Goal: Task Accomplishment & Management: Use online tool/utility

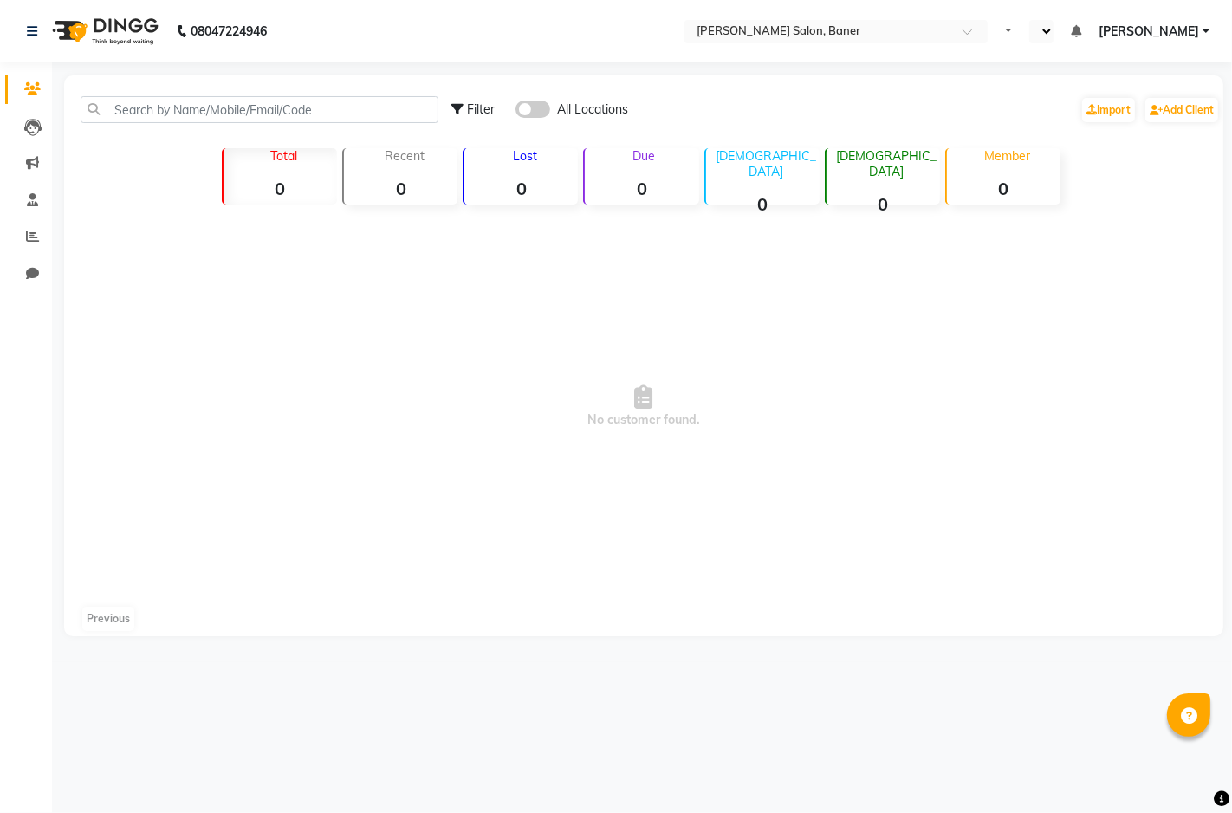
select select "en"
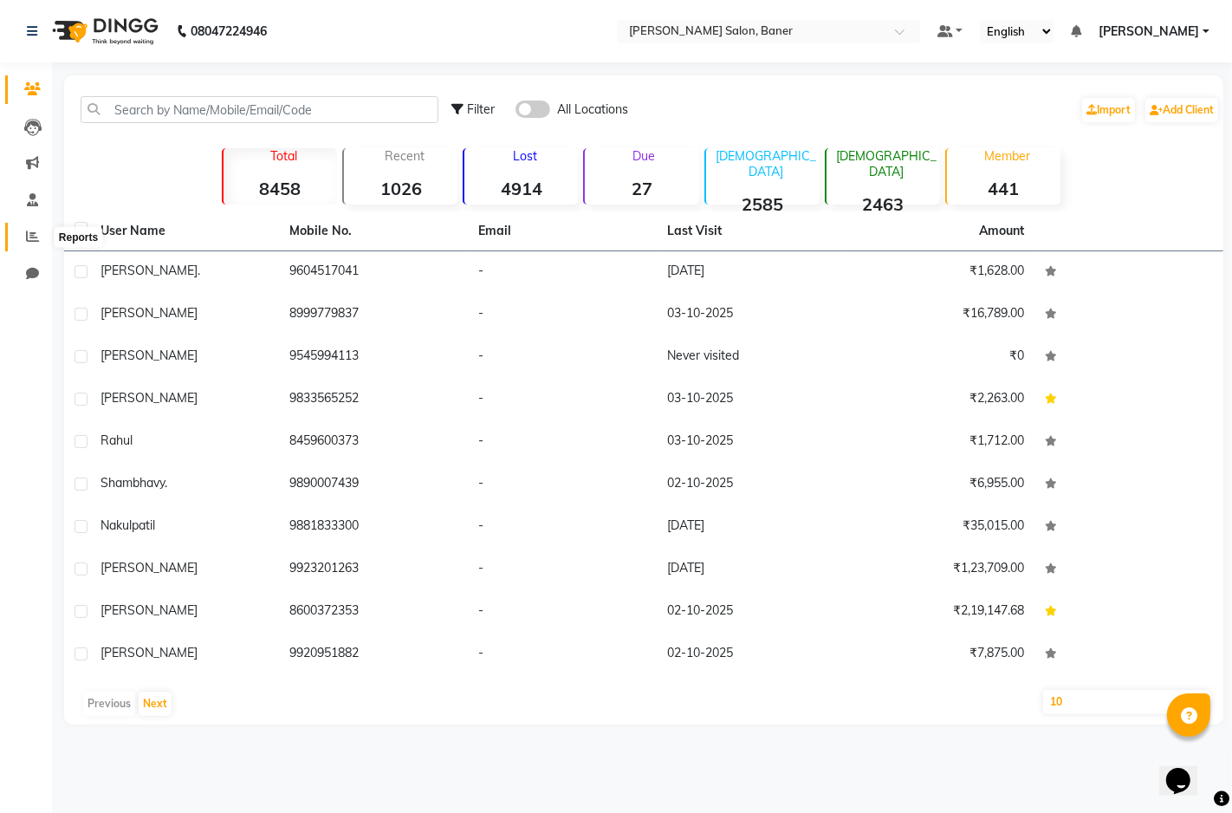
click at [31, 244] on span at bounding box center [32, 237] width 30 height 20
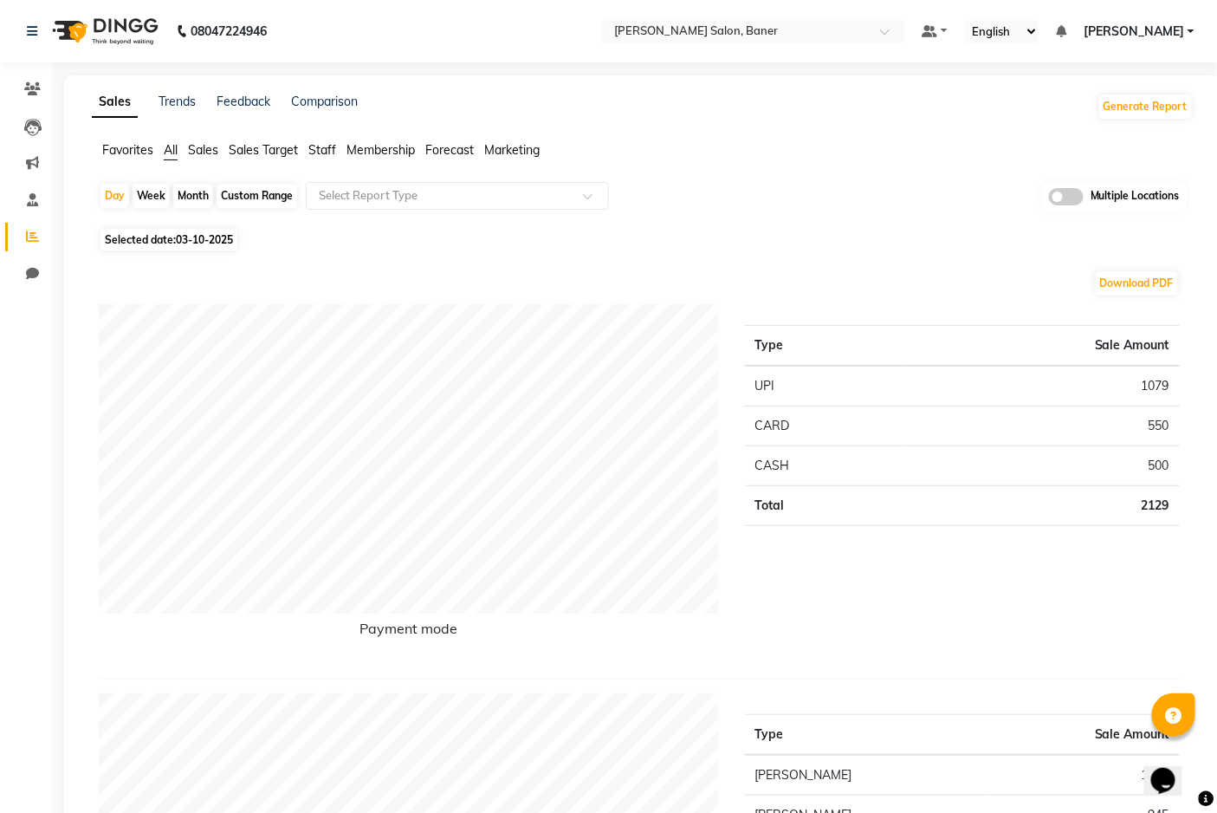
click at [324, 153] on span "Staff" at bounding box center [322, 150] width 28 height 16
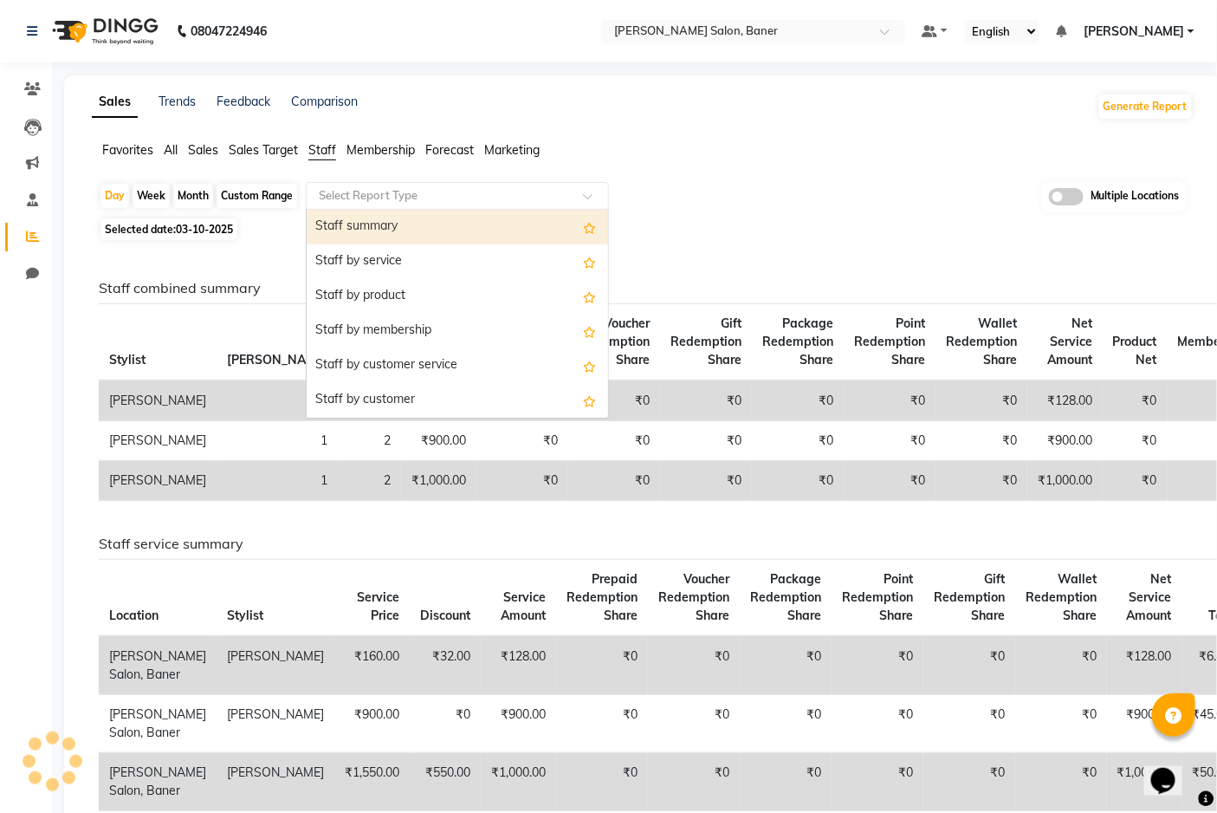
click at [431, 198] on input "text" at bounding box center [439, 195] width 249 height 17
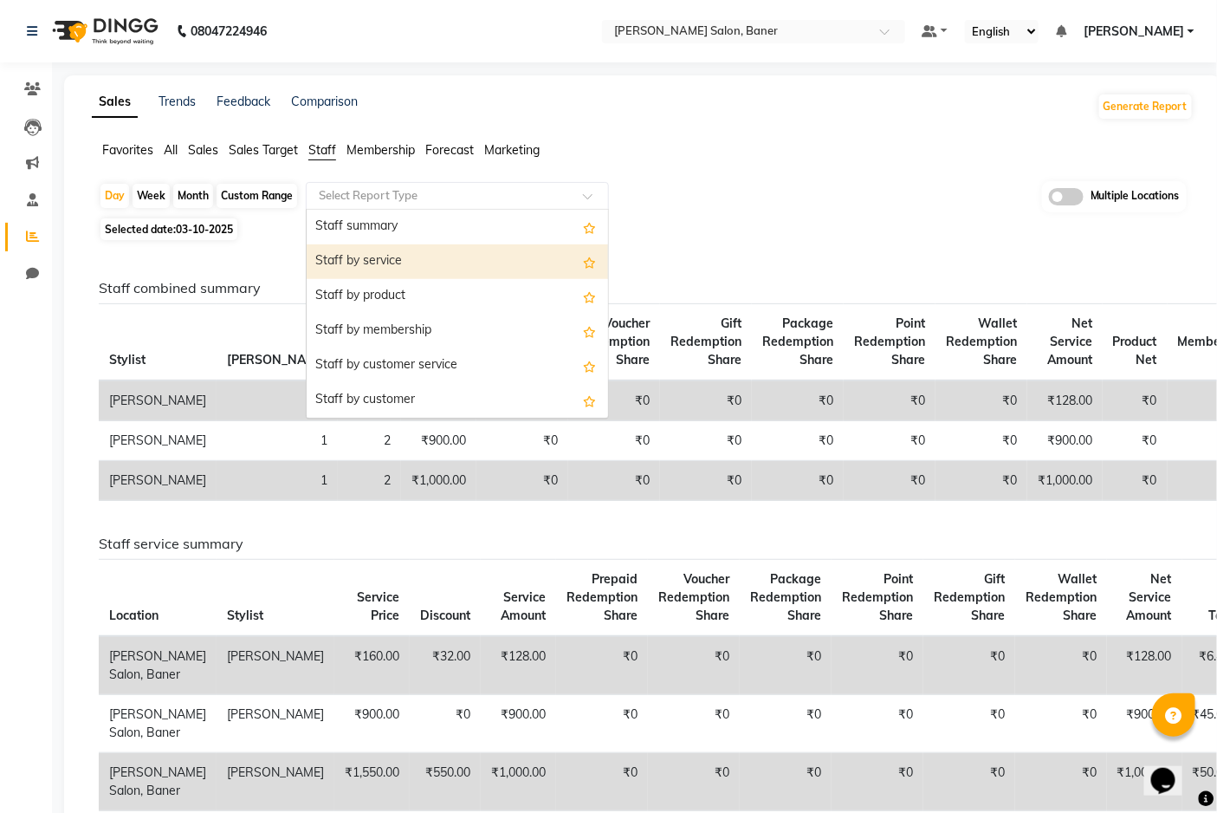
click at [444, 269] on div "Staff by service" at bounding box center [457, 261] width 301 height 35
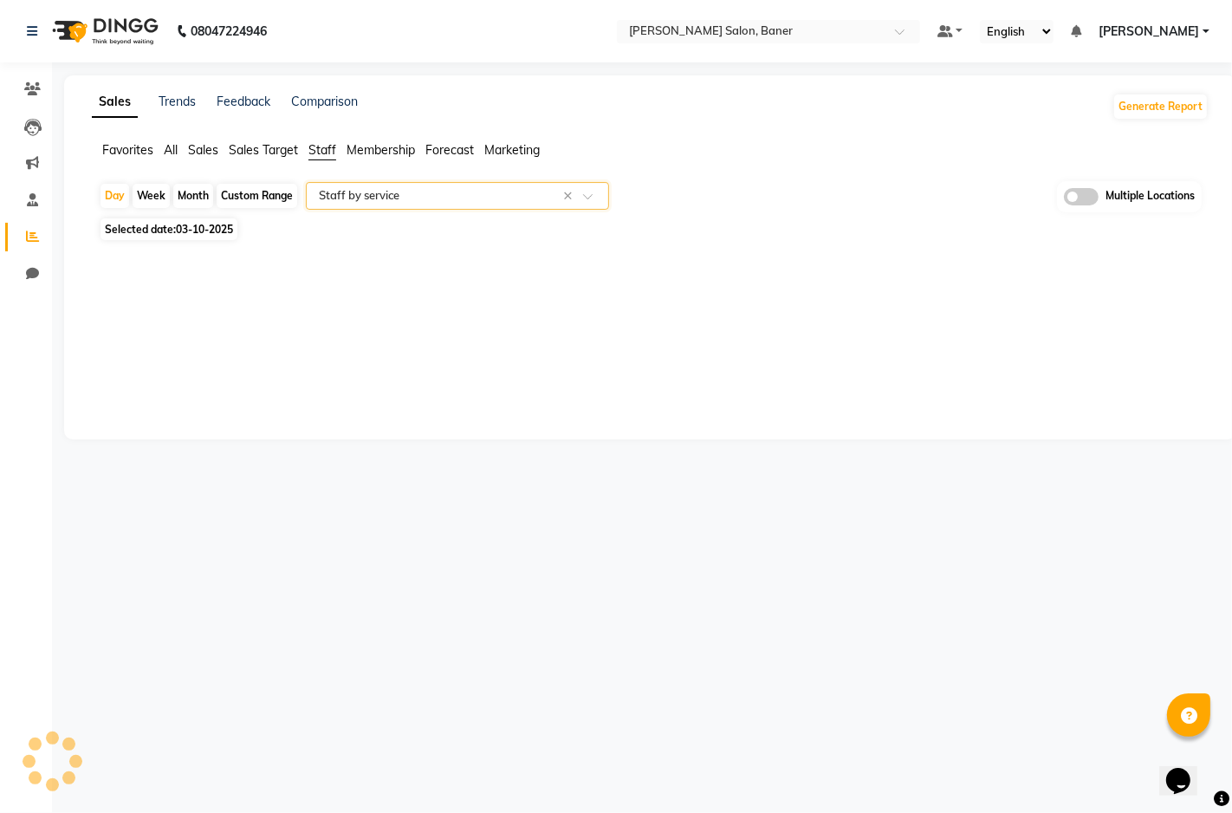
select select "filtered_report"
select select "csv"
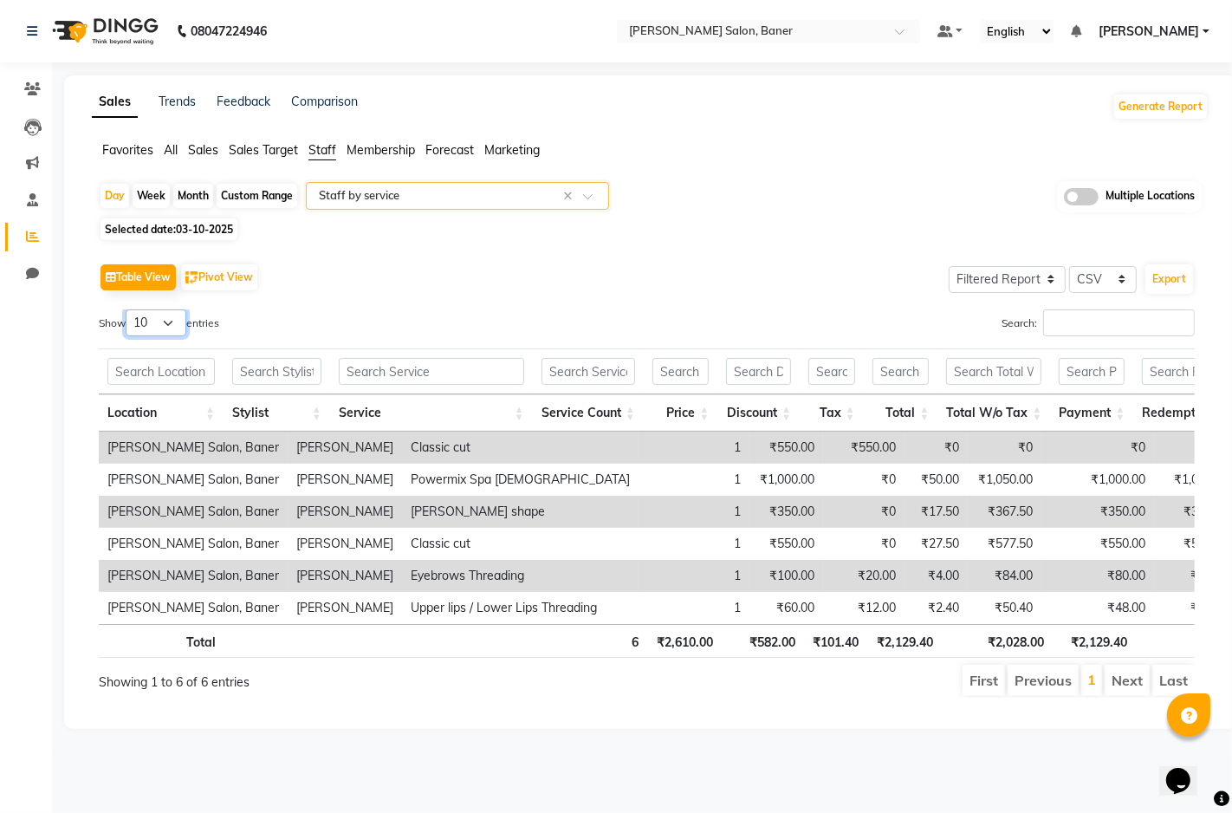
click at [174, 318] on select "10 25 50 100" at bounding box center [156, 322] width 61 height 27
select select "100"
click at [128, 309] on select "10 25 50 100" at bounding box center [156, 322] width 61 height 27
click at [185, 226] on span "03-10-2025" at bounding box center [204, 229] width 57 height 13
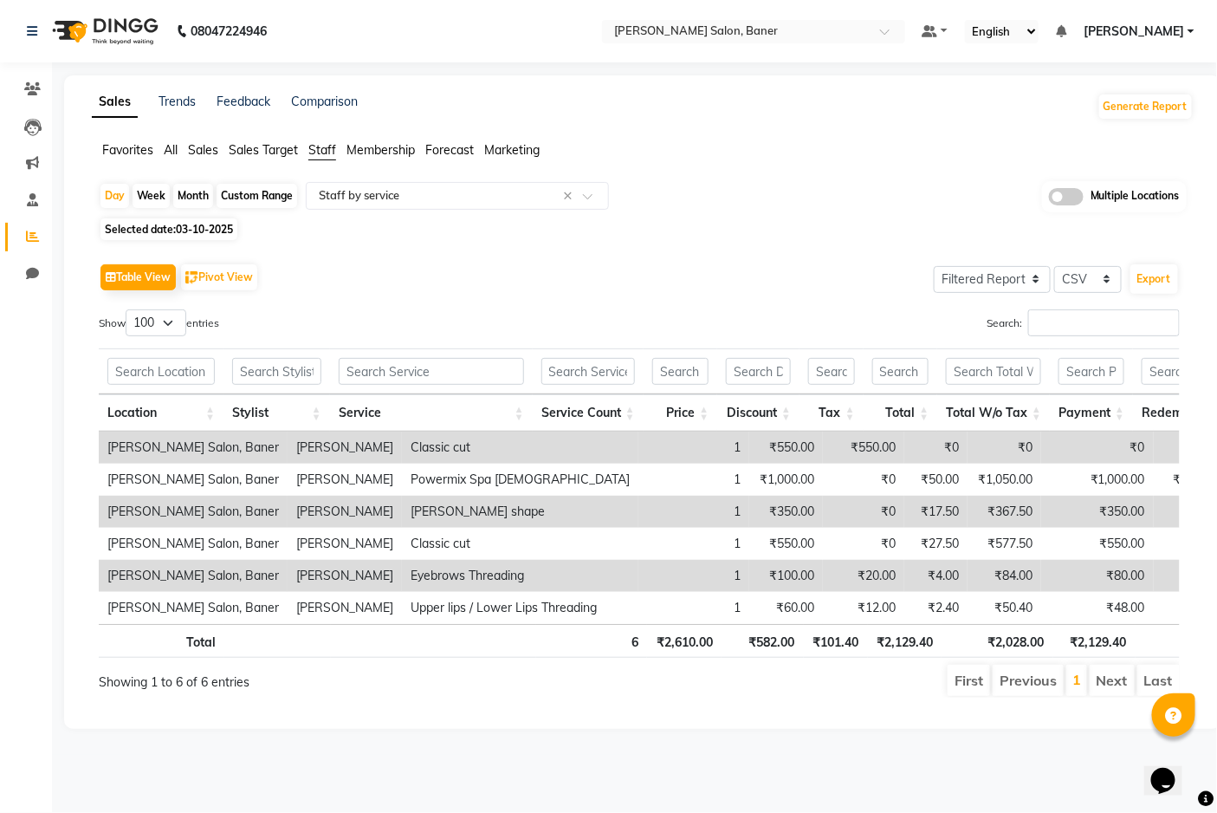
select select "10"
select select "2025"
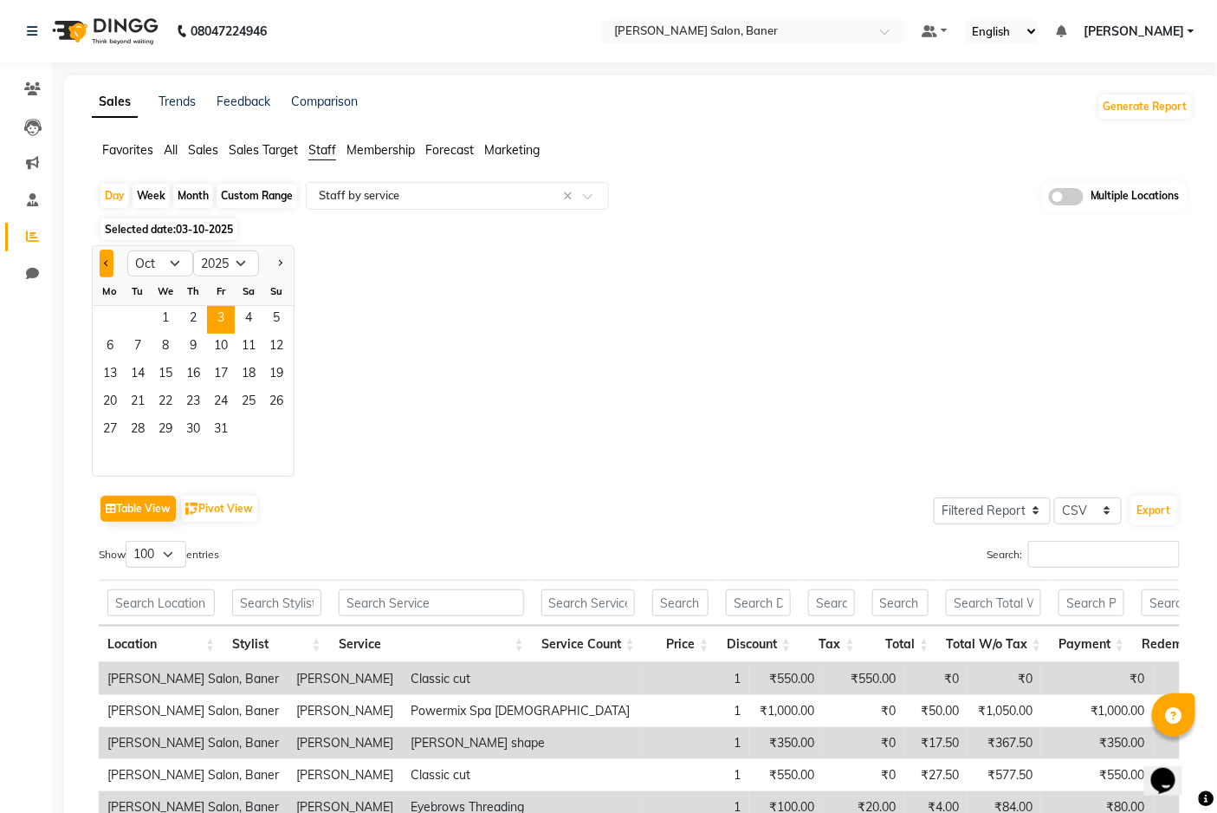
click at [100, 263] on button "Previous month" at bounding box center [107, 263] width 14 height 28
select select "9"
click at [113, 318] on span "1" at bounding box center [110, 320] width 28 height 28
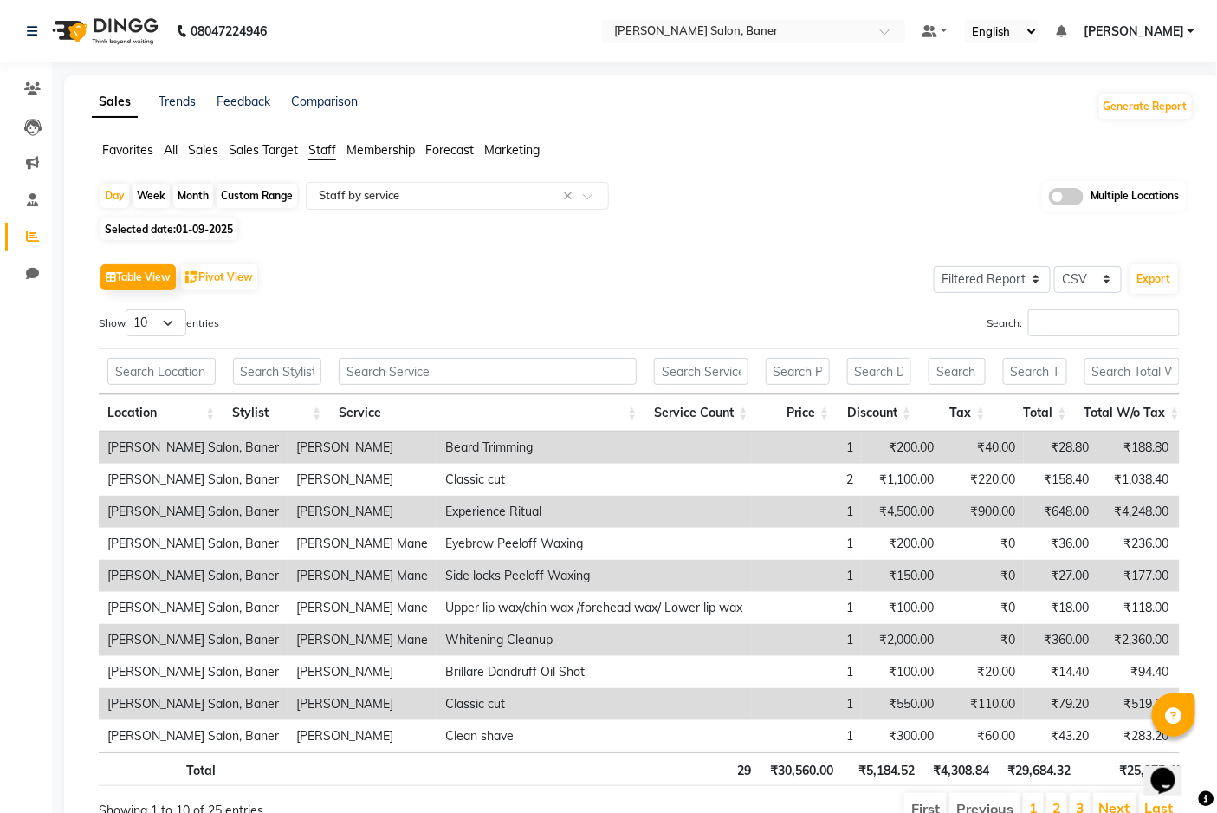
click at [209, 231] on span "01-09-2025" at bounding box center [204, 229] width 57 height 13
select select "9"
select select "2025"
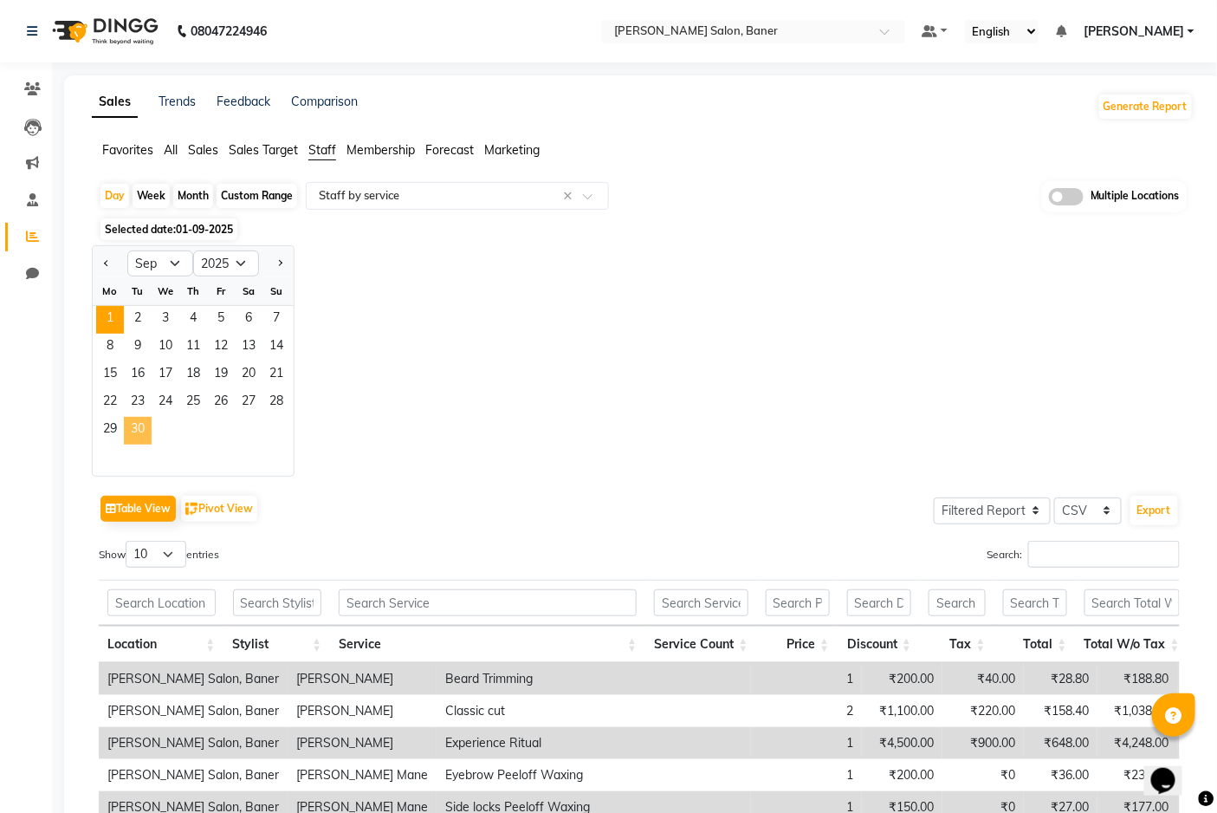
click at [133, 437] on span "30" at bounding box center [138, 431] width 28 height 28
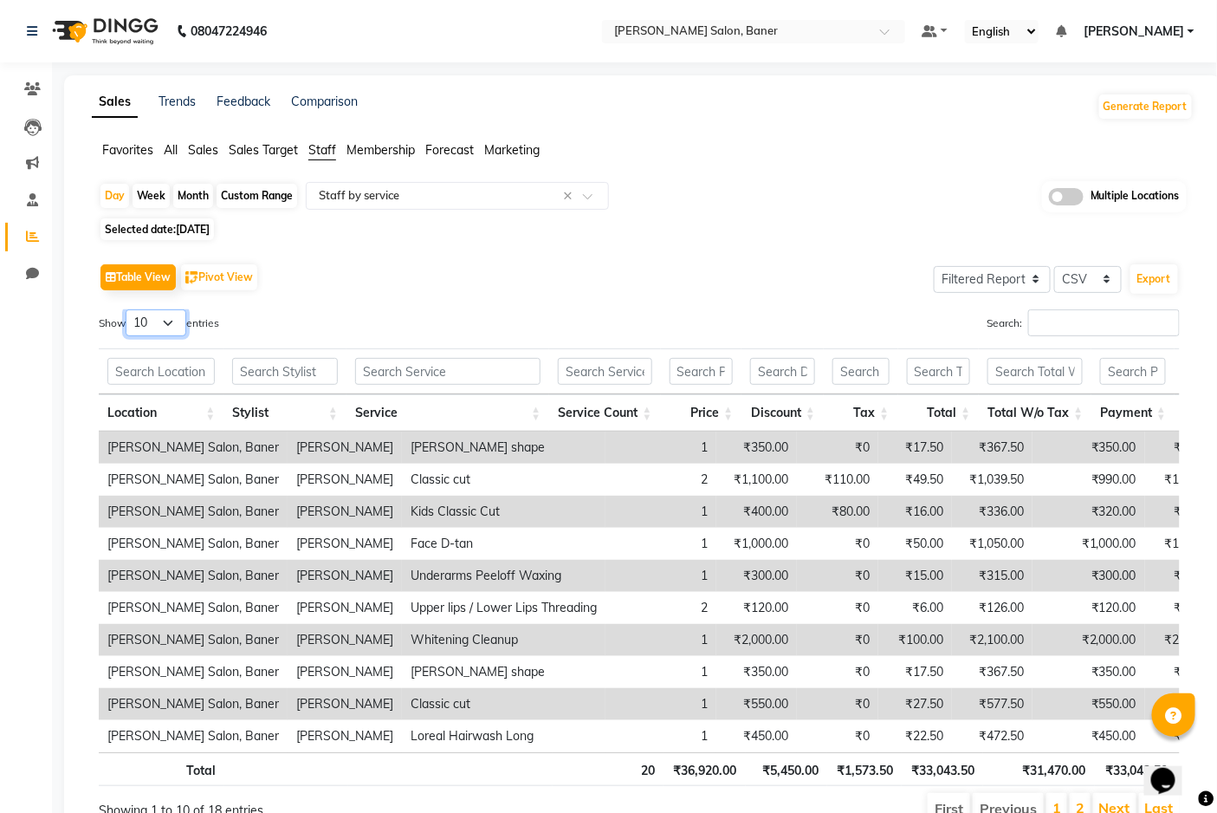
click at [173, 322] on select "10 25 50 100" at bounding box center [156, 322] width 61 height 27
select select "100"
click at [128, 309] on select "10 25 50 100" at bounding box center [156, 322] width 61 height 27
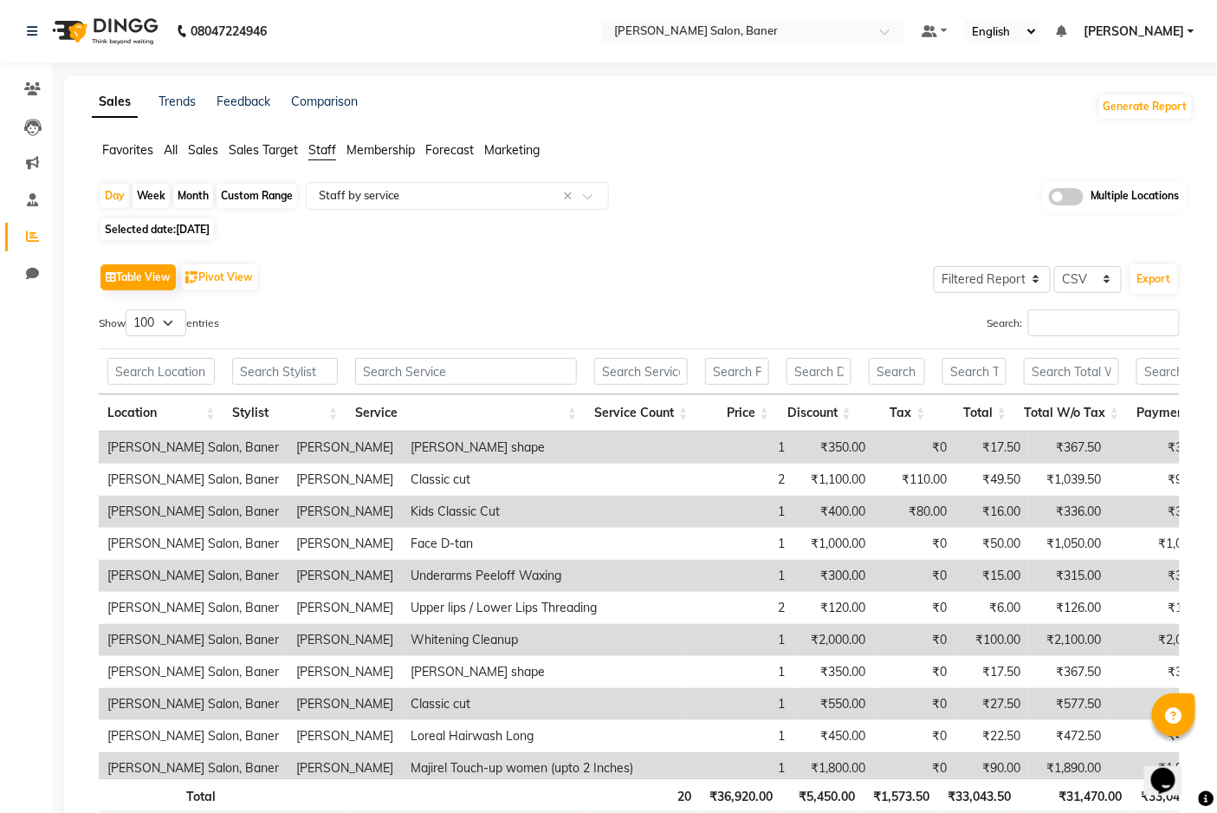
click at [188, 229] on span "[DATE]" at bounding box center [193, 229] width 34 height 13
select select "9"
select select "2025"
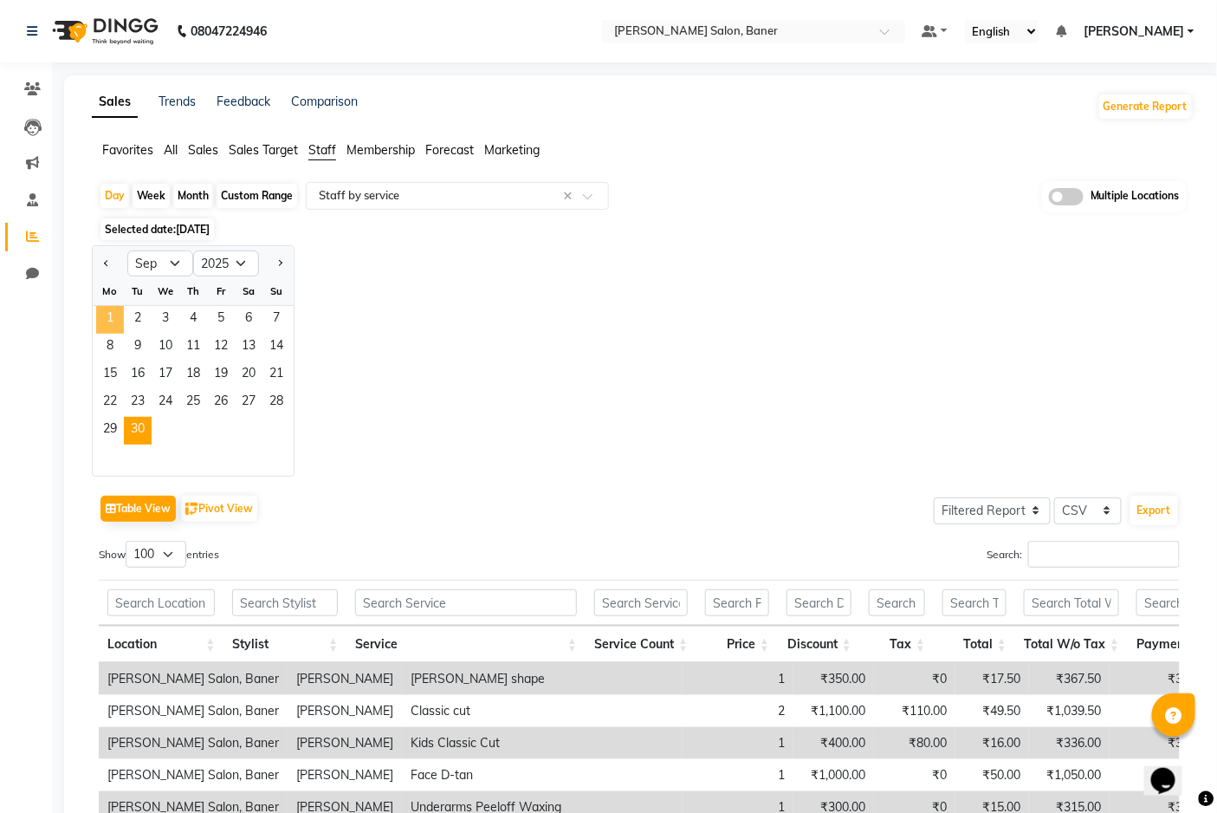
click at [109, 318] on span "1" at bounding box center [110, 320] width 28 height 28
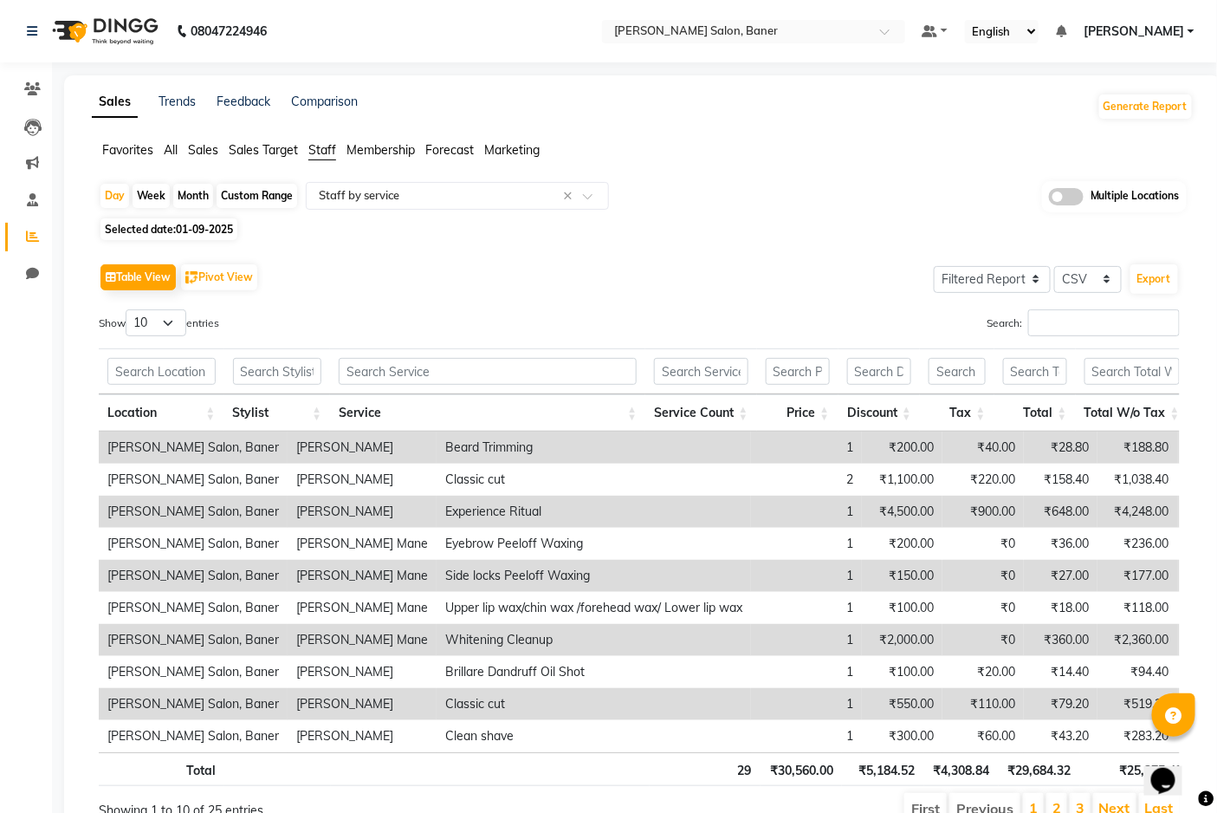
click at [208, 236] on span "01-09-2025" at bounding box center [204, 229] width 57 height 13
select select "9"
select select "2025"
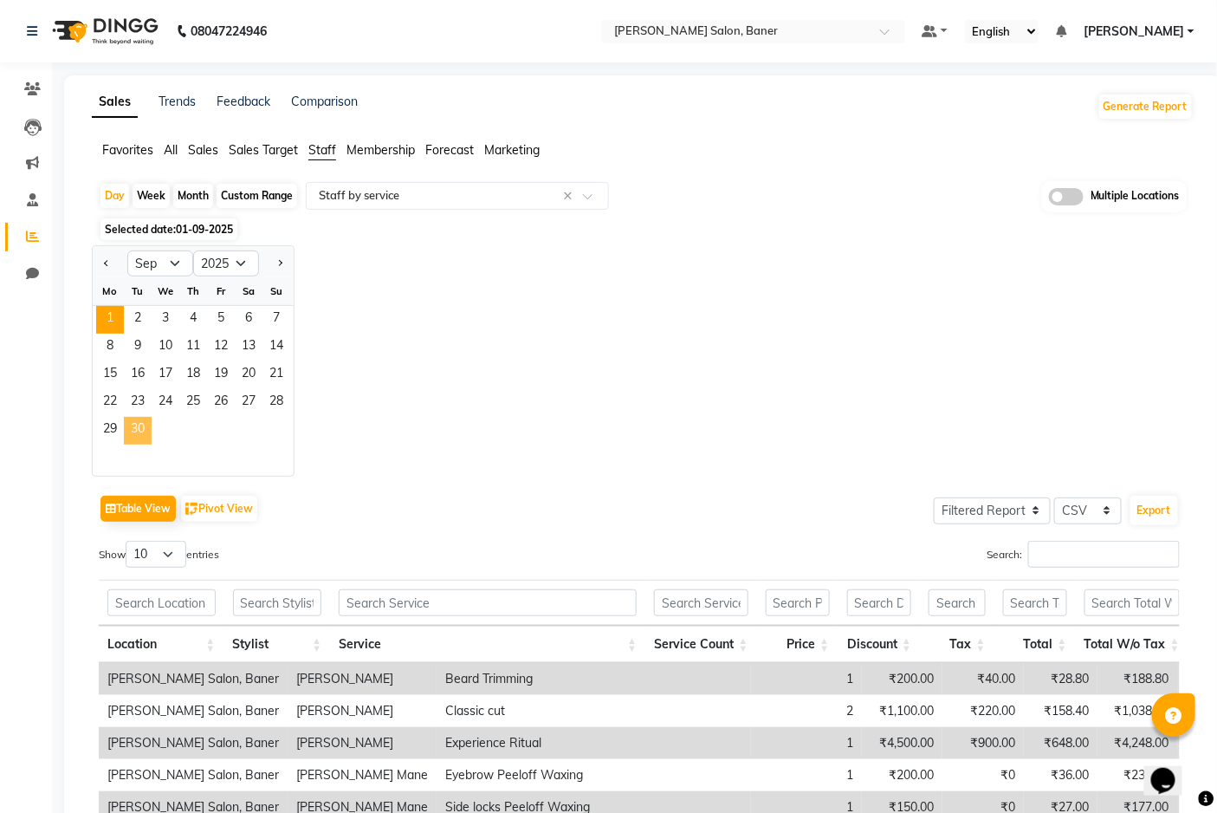
click at [128, 429] on span "30" at bounding box center [138, 431] width 28 height 28
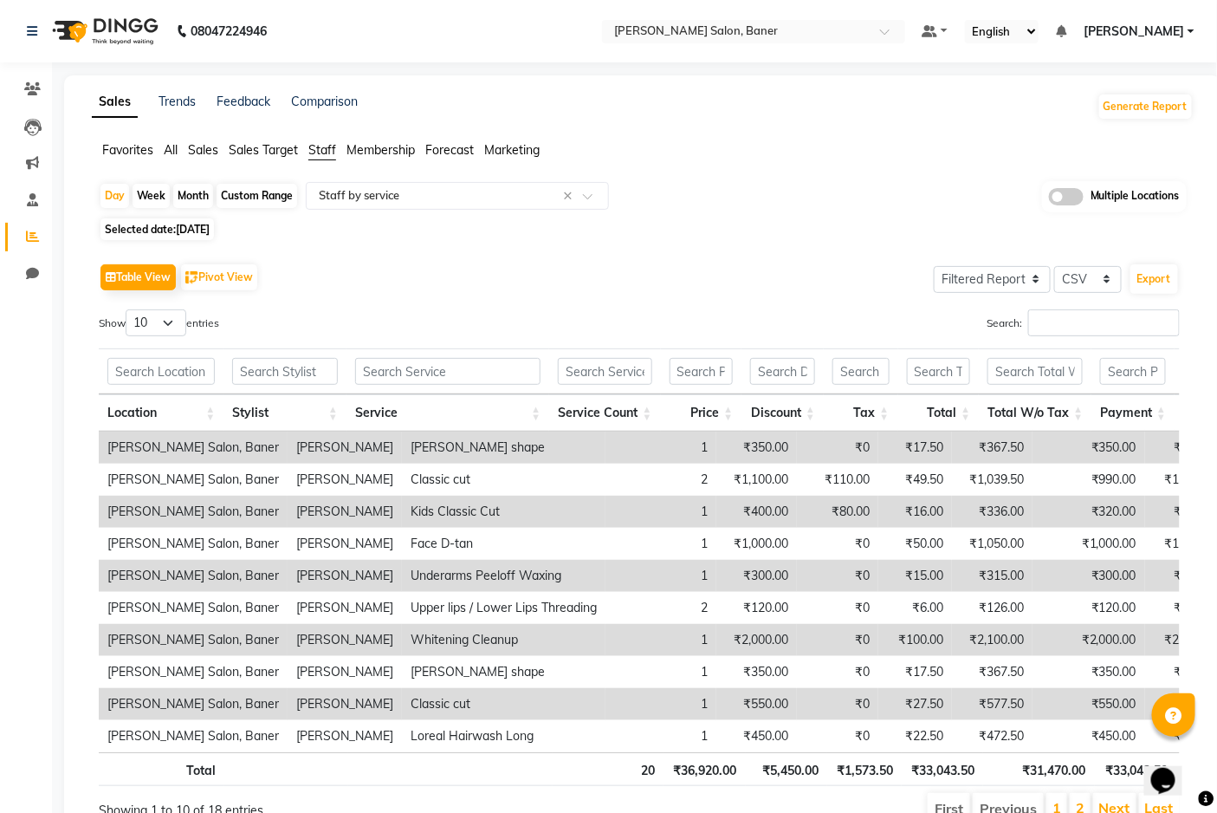
click at [206, 232] on span "[DATE]" at bounding box center [193, 229] width 34 height 13
select select "9"
select select "2025"
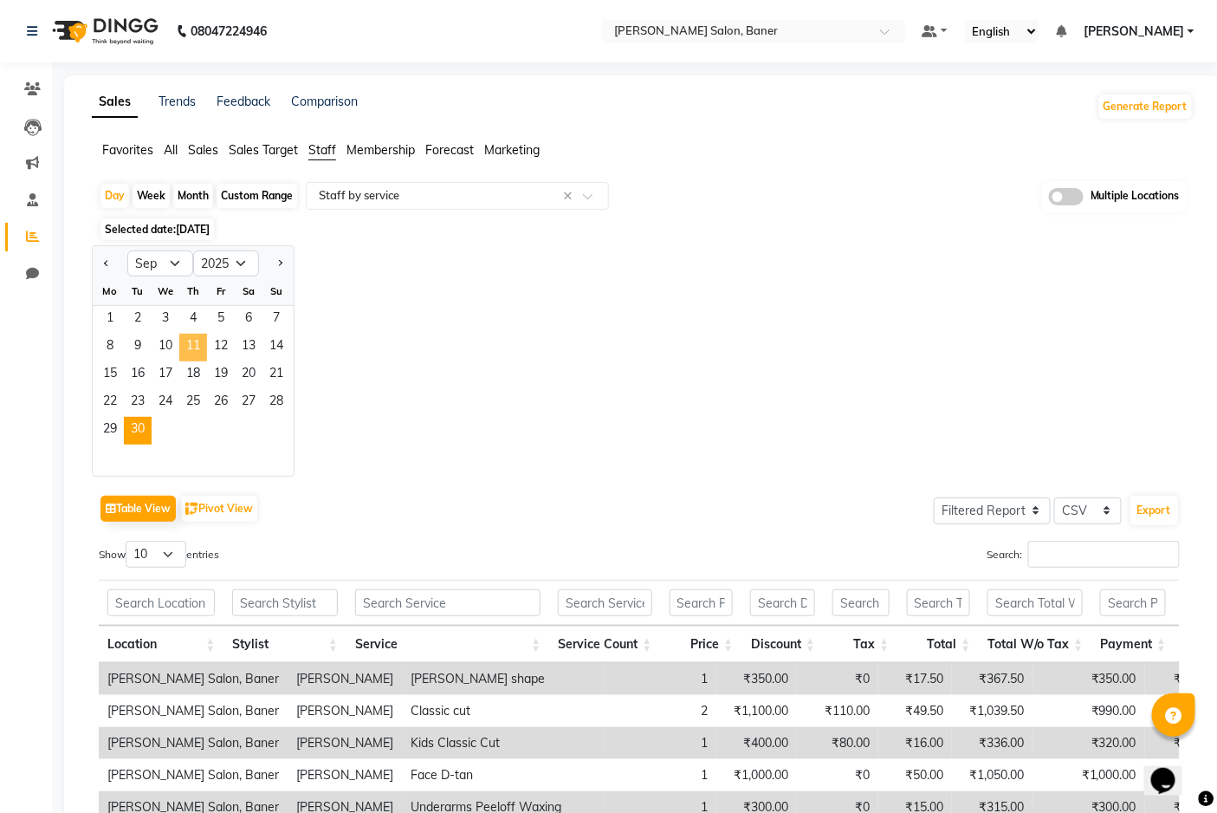
drag, startPoint x: 110, startPoint y: 322, endPoint x: 204, endPoint y: 340, distance: 96.0
click at [204, 340] on ngb-datepicker-month "Mo Tu We Th Fr Sa Su 1 2 3 4 5 6 7 8 9 10 11 12 13 14 15 16 17 18 19 20 21 22 2…" at bounding box center [193, 376] width 201 height 198
click at [347, 356] on div "Jan Feb Mar Apr May Jun [DATE] Aug Sep Oct Nov [DATE] 2016 2017 2018 2019 2020 …" at bounding box center [643, 360] width 1102 height 231
click at [175, 556] on select "10 25 50 100" at bounding box center [156, 554] width 61 height 27
select select "100"
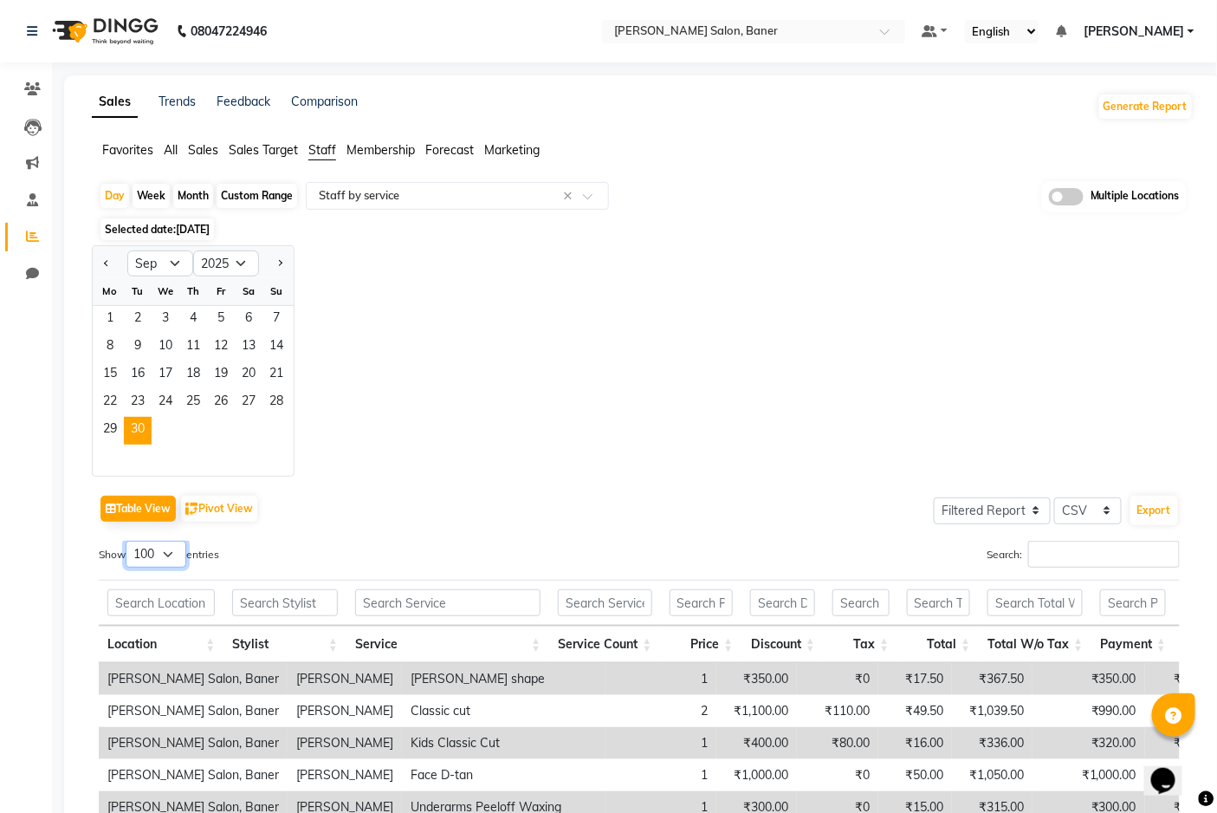
click at [128, 541] on select "10 25 50 100" at bounding box center [156, 554] width 61 height 27
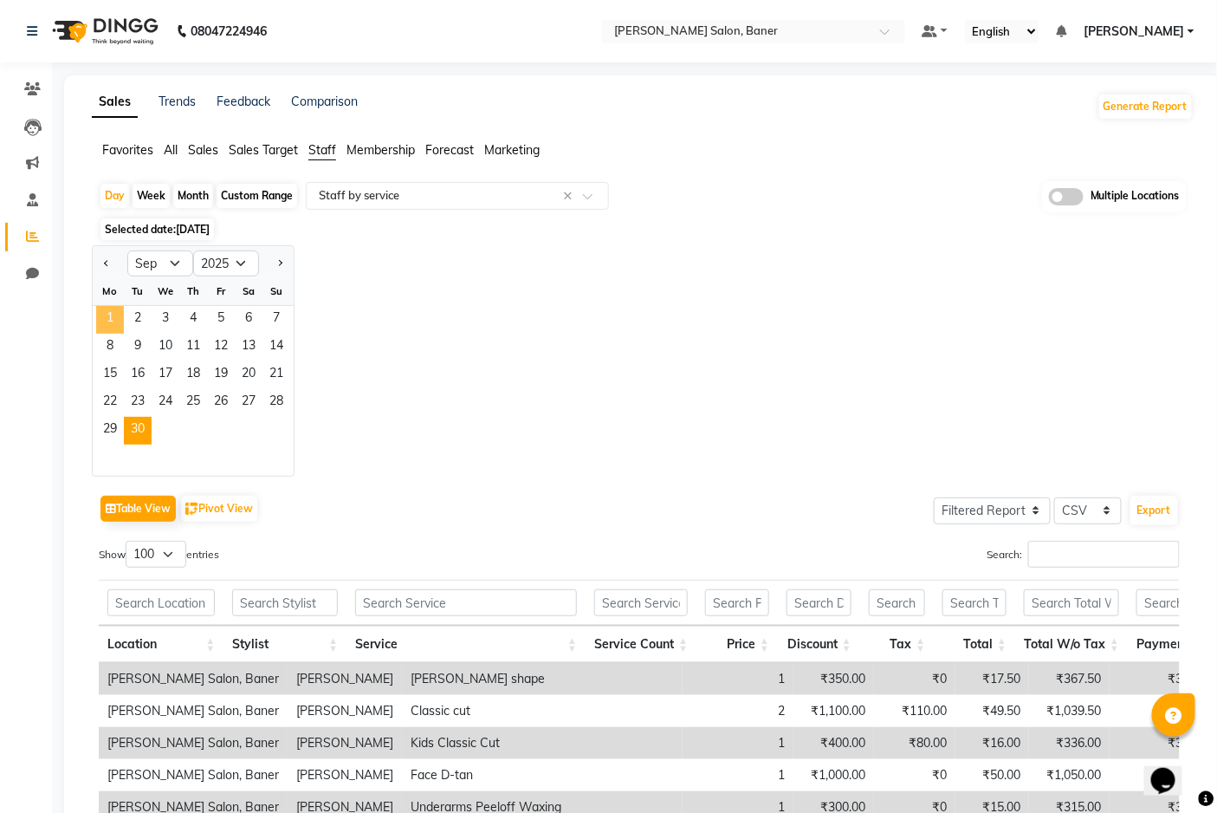
click at [121, 316] on span "1" at bounding box center [110, 320] width 28 height 28
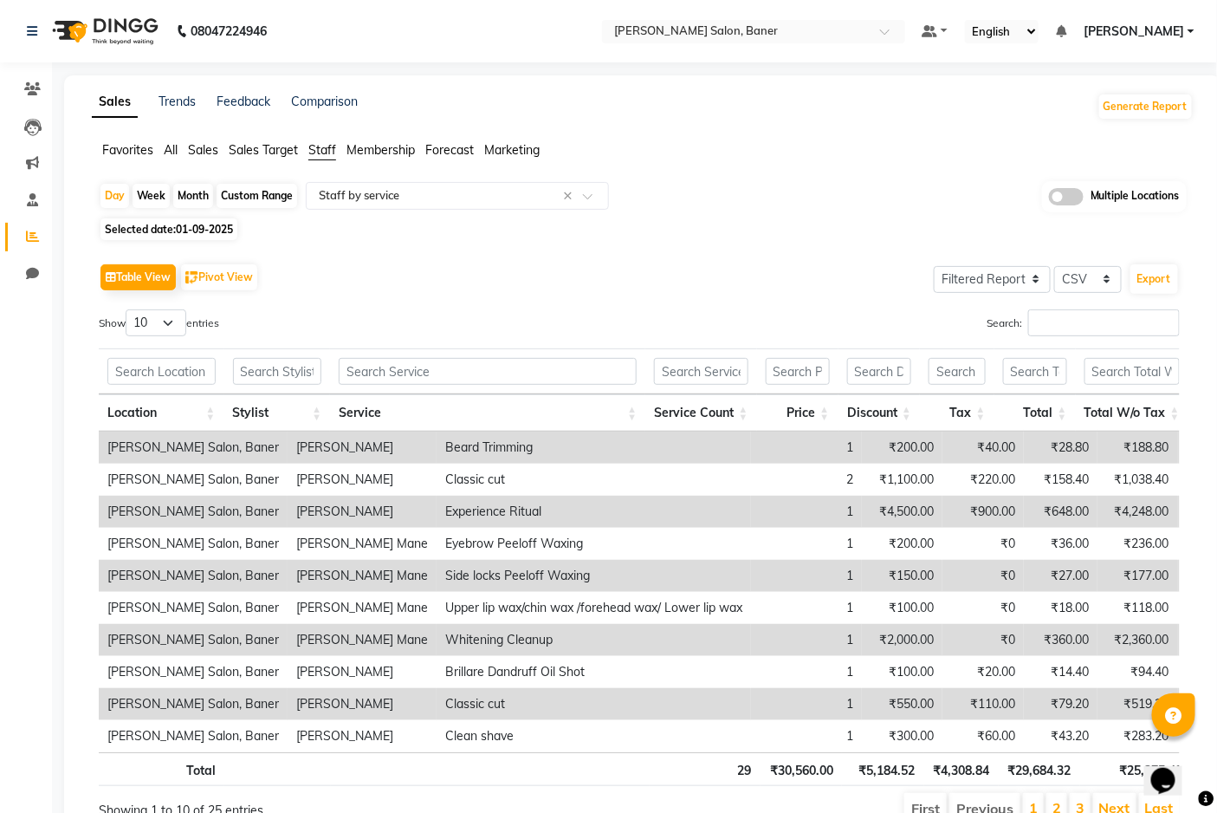
click at [192, 225] on span "01-09-2025" at bounding box center [204, 229] width 57 height 13
select select "9"
select select "2025"
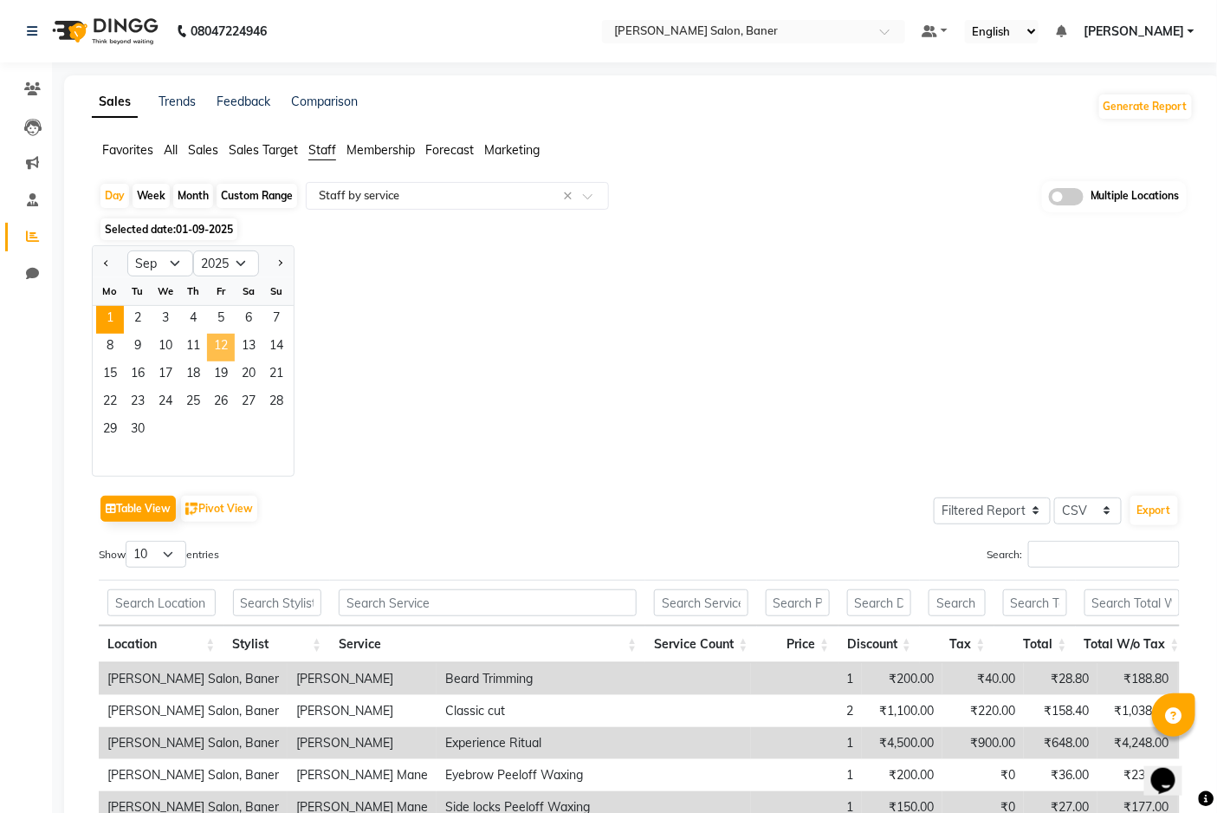
drag, startPoint x: 113, startPoint y: 314, endPoint x: 206, endPoint y: 335, distance: 95.8
click at [206, 335] on ngb-datepicker-month "Mo Tu We Th Fr Sa Su 1 2 3 4 5 6 7 8 9 10 11 12 13 14 15 16 17 18 19 20 21 22 2…" at bounding box center [193, 376] width 201 height 198
click at [334, 355] on div "Jan Feb Mar Apr May Jun [DATE] Aug Sep Oct Nov [DATE] 2016 2017 2018 2019 2020 …" at bounding box center [643, 360] width 1102 height 231
drag, startPoint x: 105, startPoint y: 318, endPoint x: 199, endPoint y: 330, distance: 95.2
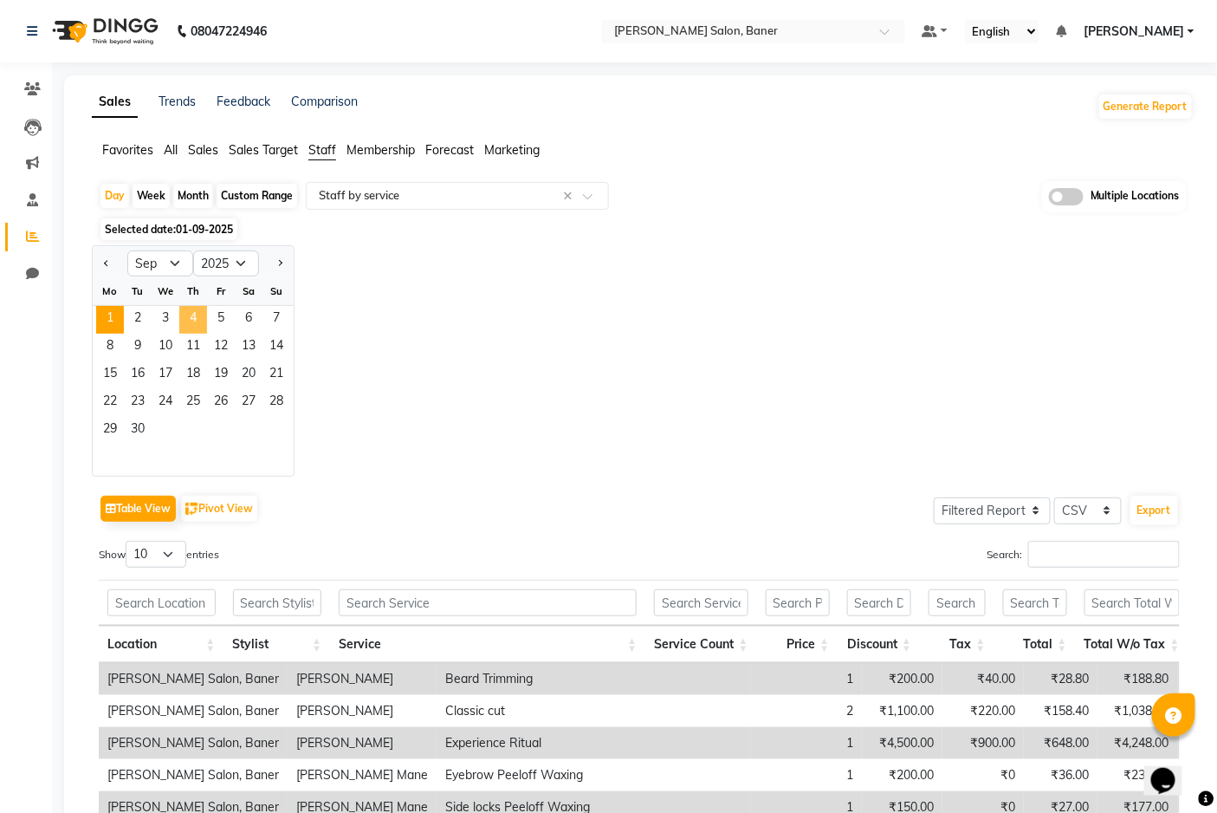
click at [199, 330] on div "1 2 3 4 5 6 7" at bounding box center [193, 320] width 201 height 28
click at [455, 341] on div "Jan Feb Mar Apr May Jun [DATE] Aug Sep Oct Nov [DATE] 2016 2017 2018 2019 2020 …" at bounding box center [643, 360] width 1102 height 231
click at [453, 341] on div "Jan Feb Mar Apr May Jun [DATE] Aug Sep Oct Nov [DATE] 2016 2017 2018 2019 2020 …" at bounding box center [643, 360] width 1102 height 231
click at [176, 553] on select "10 25 50 100" at bounding box center [156, 554] width 61 height 27
select select "100"
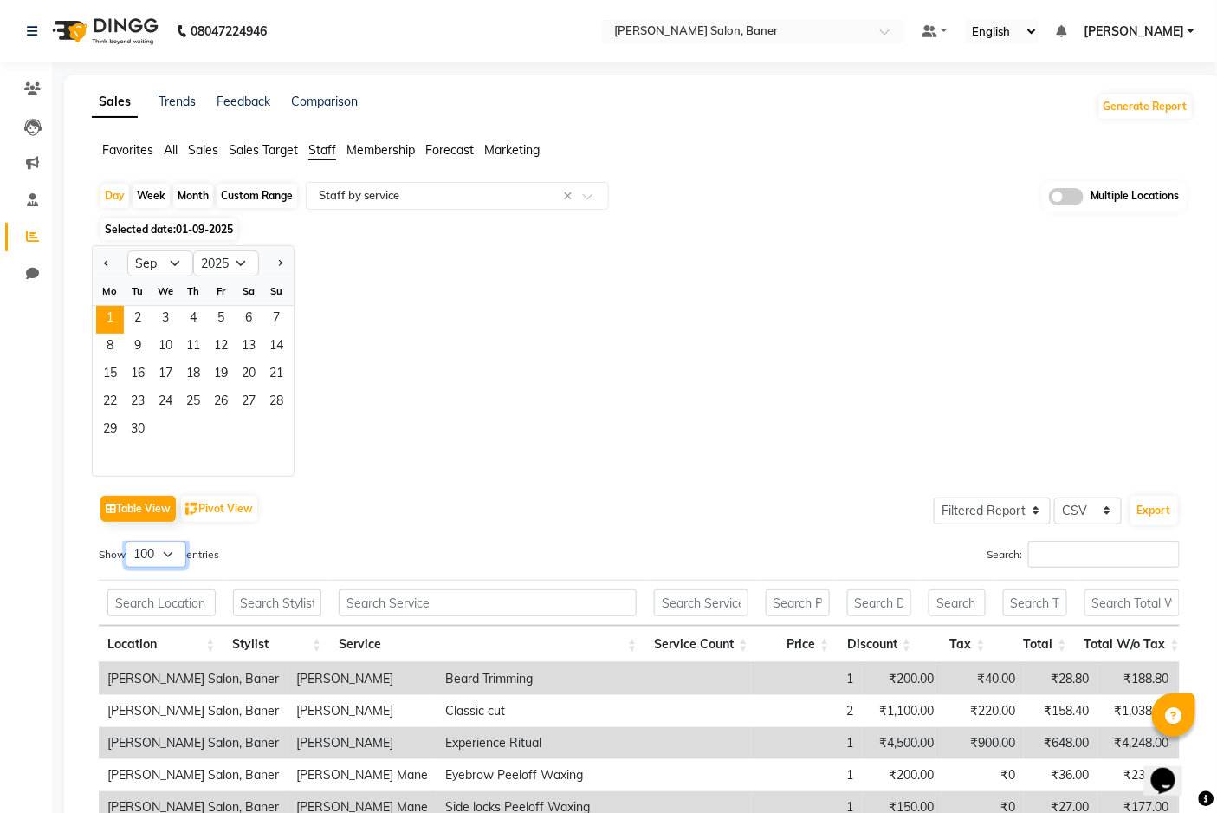
click at [128, 541] on select "10 25 50 100" at bounding box center [156, 554] width 61 height 27
click at [119, 314] on span "1" at bounding box center [110, 320] width 28 height 28
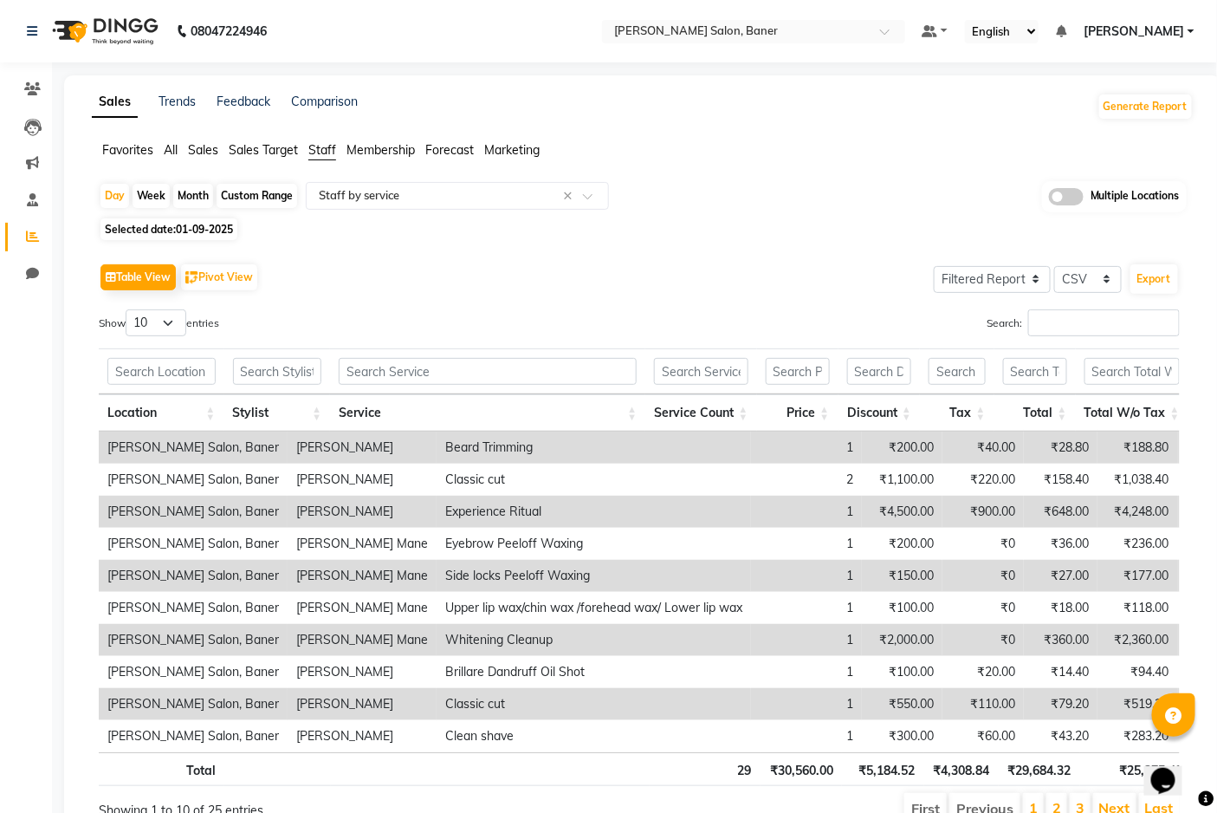
click at [219, 228] on span "01-09-2025" at bounding box center [204, 229] width 57 height 13
click at [170, 234] on span "Selected date: [DATE]" at bounding box center [168, 229] width 137 height 22
select select "9"
select select "2025"
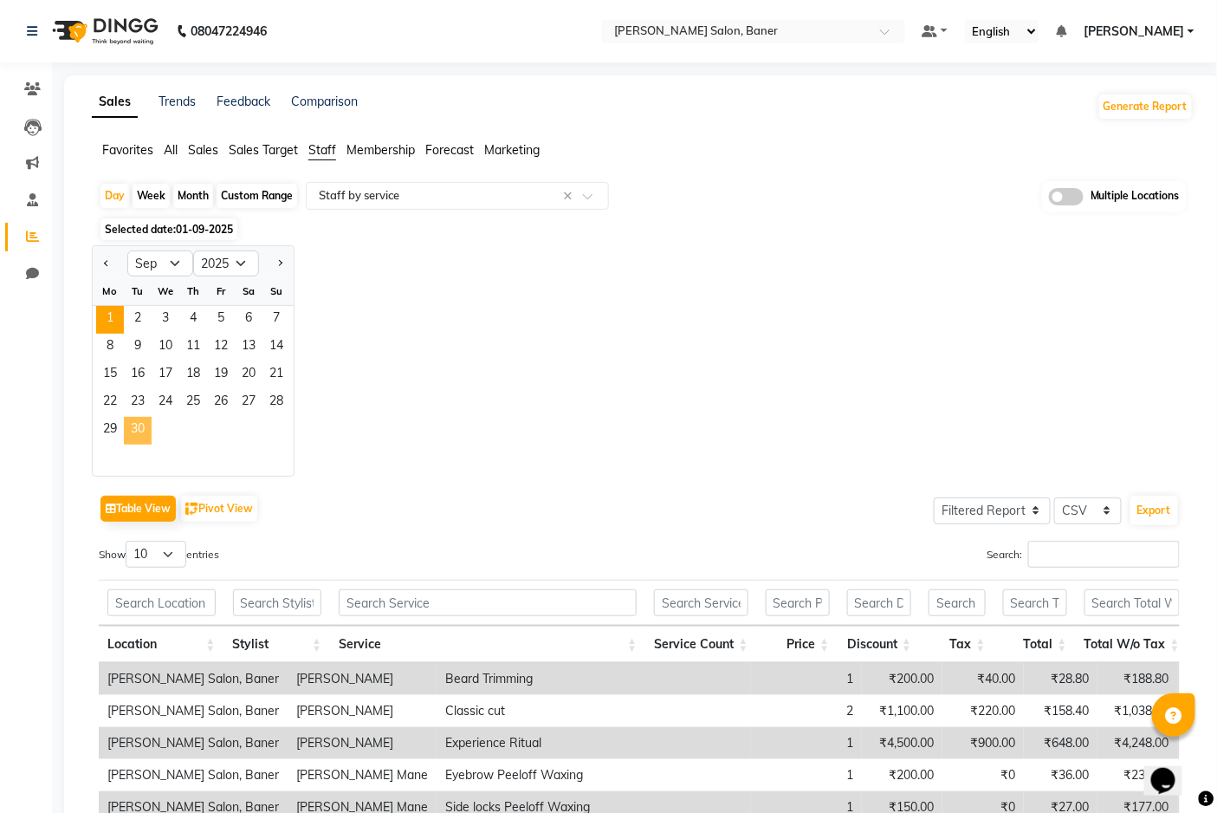
click at [135, 435] on span "30" at bounding box center [138, 431] width 28 height 28
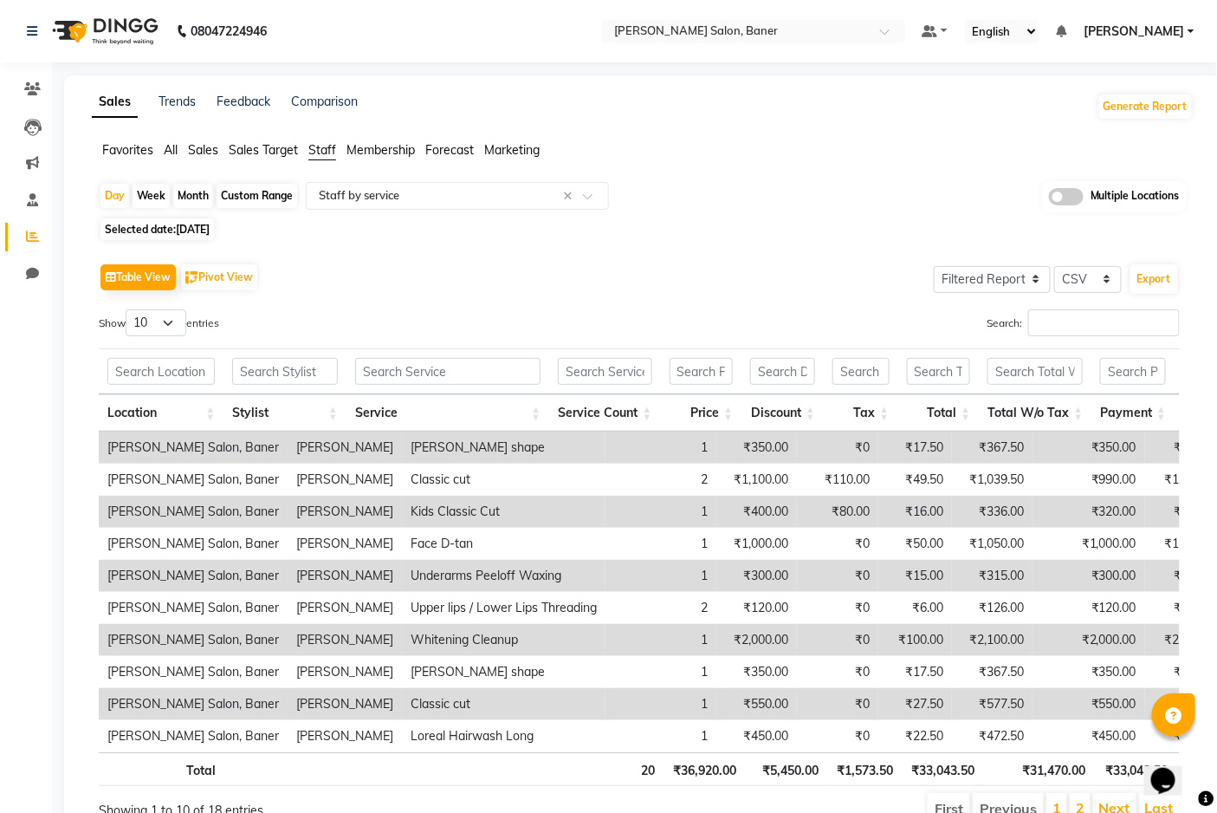
click at [196, 232] on span "[DATE]" at bounding box center [193, 229] width 34 height 13
select select "9"
select select "2025"
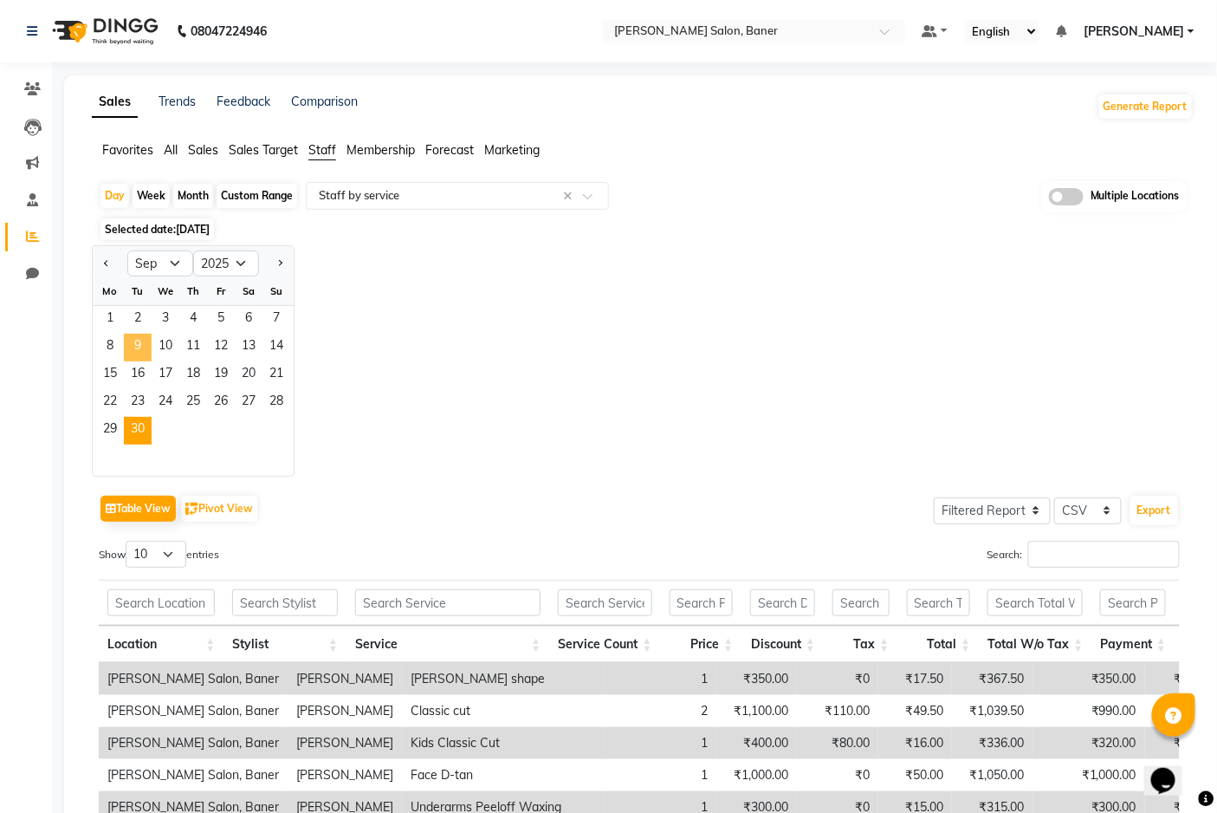
drag, startPoint x: 110, startPoint y: 330, endPoint x: 141, endPoint y: 338, distance: 32.1
click at [141, 338] on ngb-datepicker-month "Mo Tu We Th Fr Sa Su 1 2 3 4 5 6 7 8 9 10 11 12 13 14 15 16 17 18 19 20 21 22 2…" at bounding box center [193, 376] width 201 height 198
click at [327, 366] on div "Jan Feb Mar Apr May Jun [DATE] Aug Sep Oct Nov [DATE] 2016 2017 2018 2019 2020 …" at bounding box center [643, 360] width 1102 height 231
click at [110, 319] on span "1" at bounding box center [110, 320] width 28 height 28
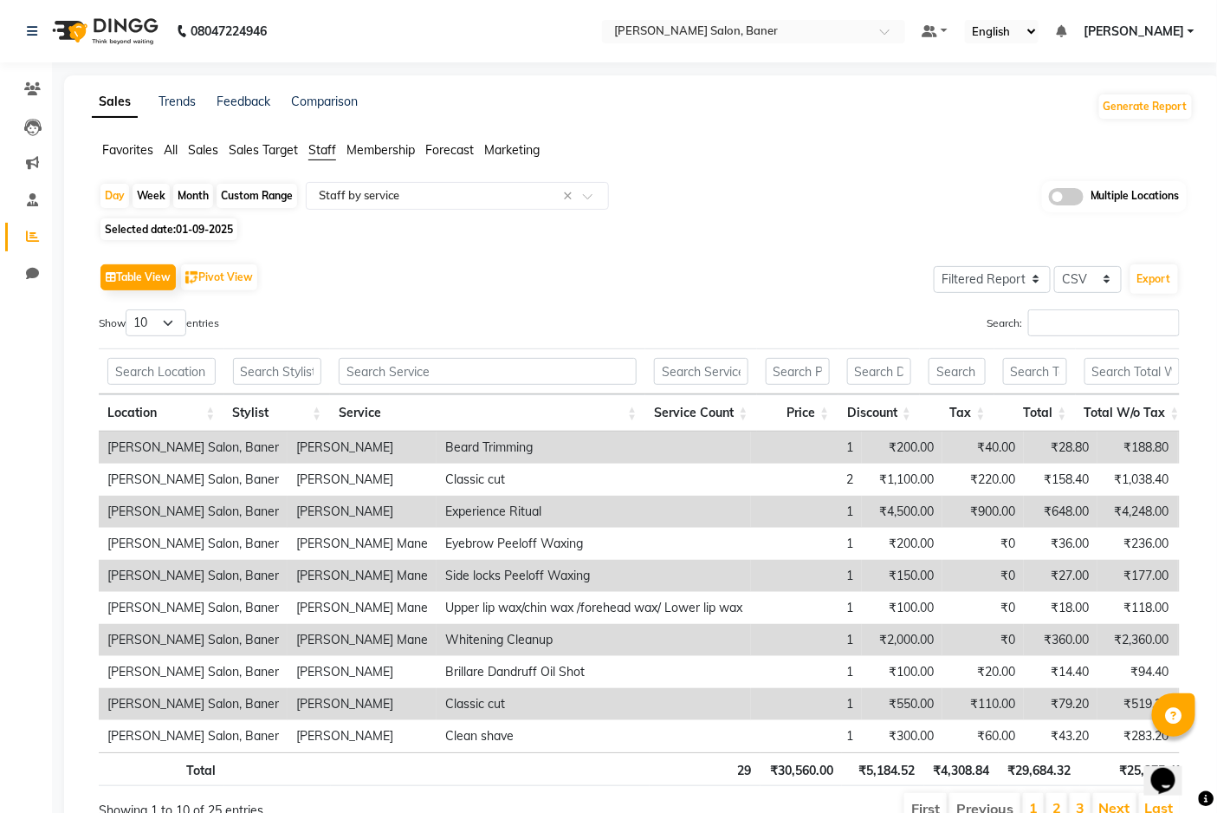
click at [204, 227] on span "01-09-2025" at bounding box center [204, 229] width 57 height 13
select select "9"
select select "2025"
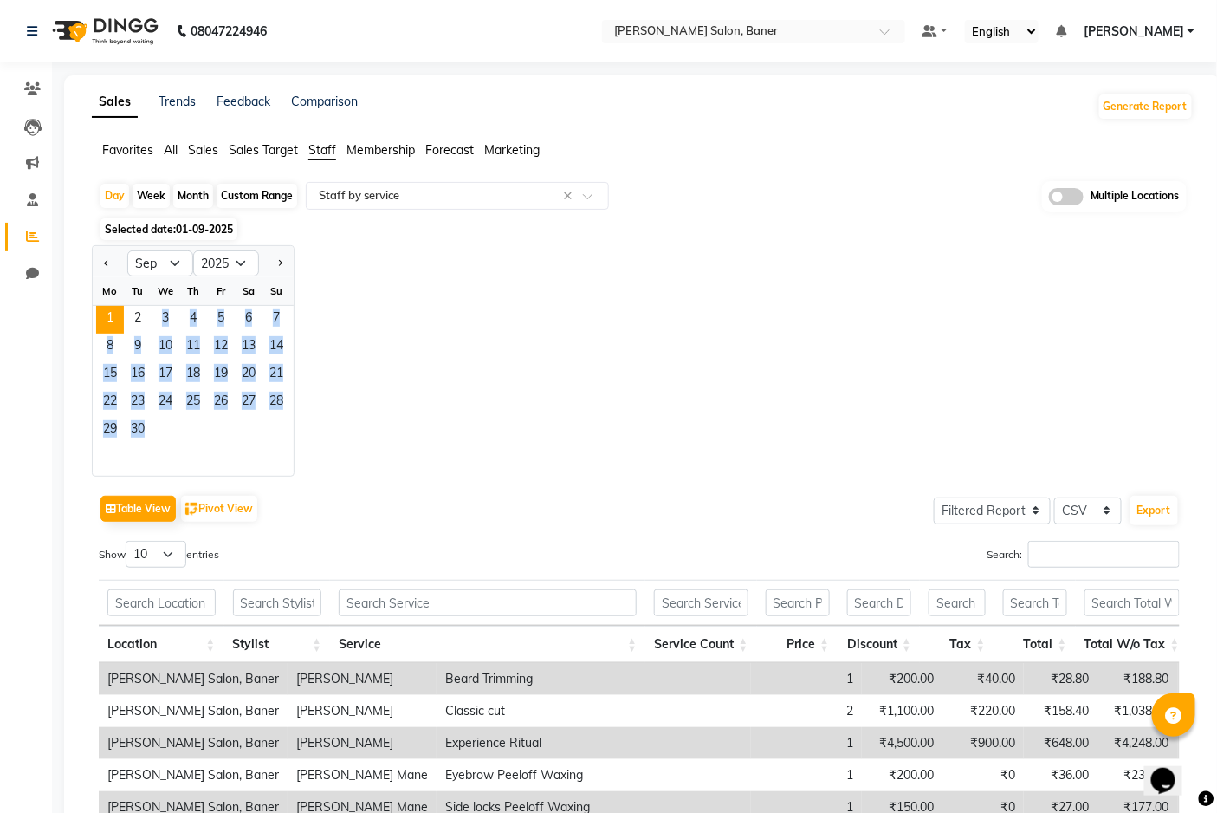
drag, startPoint x: 126, startPoint y: 327, endPoint x: 269, endPoint y: 418, distance: 169.9
click at [269, 418] on ngb-datepicker-month "Mo Tu We Th Fr Sa Su 1 2 3 4 5 6 7 8 9 10 11 12 13 14 15 16 17 18 19 20 21 22 2…" at bounding box center [193, 376] width 201 height 198
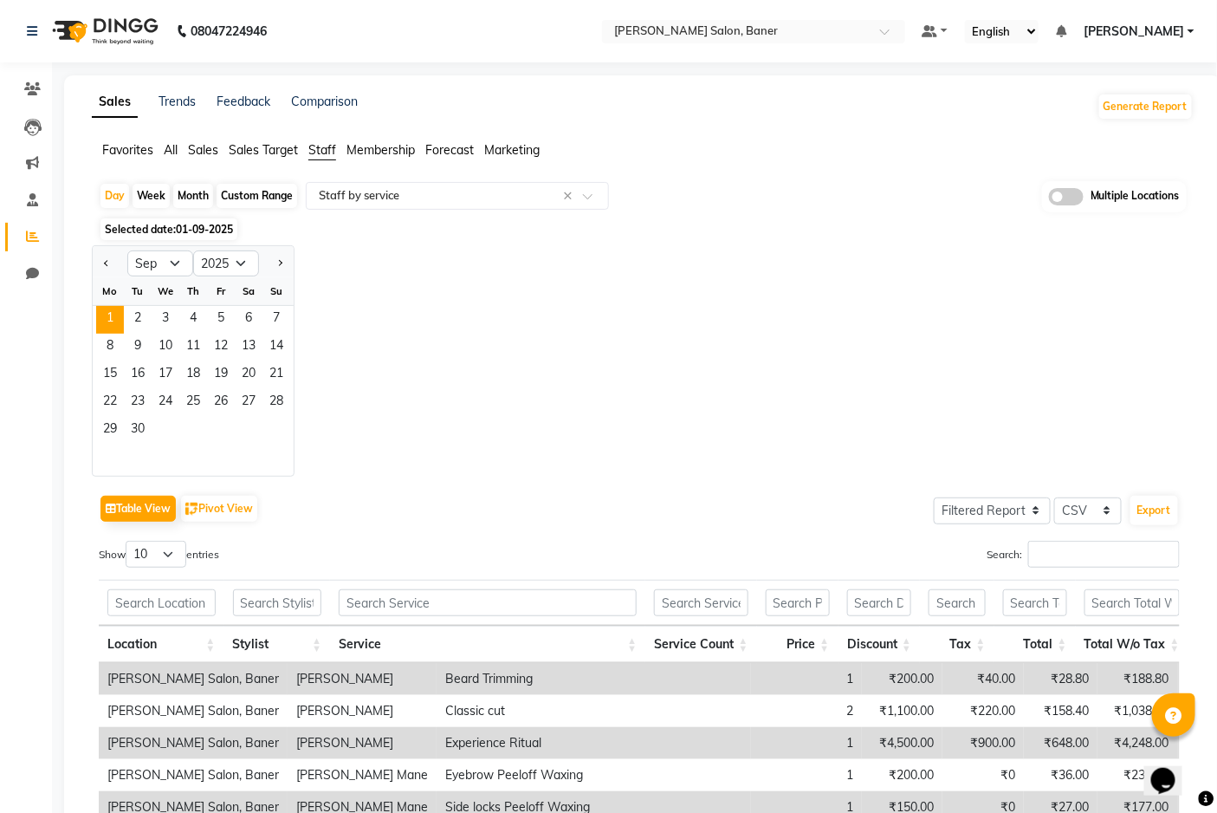
click at [394, 333] on div "Jan Feb Mar Apr May Jun [DATE] Aug Sep Oct Nov [DATE] 2016 2017 2018 2019 2020 …" at bounding box center [643, 360] width 1102 height 231
drag, startPoint x: 122, startPoint y: 316, endPoint x: 421, endPoint y: 373, distance: 304.1
click at [314, 419] on div "Jan Feb Mar Apr May Jun [DATE] Aug Sep Oct Nov [DATE] 2016 2017 2018 2019 2020 …" at bounding box center [643, 360] width 1102 height 231
click at [443, 360] on div "Jan Feb Mar Apr May Jun [DATE] Aug Sep Oct Nov [DATE] 2016 2017 2018 2019 2020 …" at bounding box center [643, 360] width 1102 height 231
click at [120, 329] on span "1" at bounding box center [110, 320] width 28 height 28
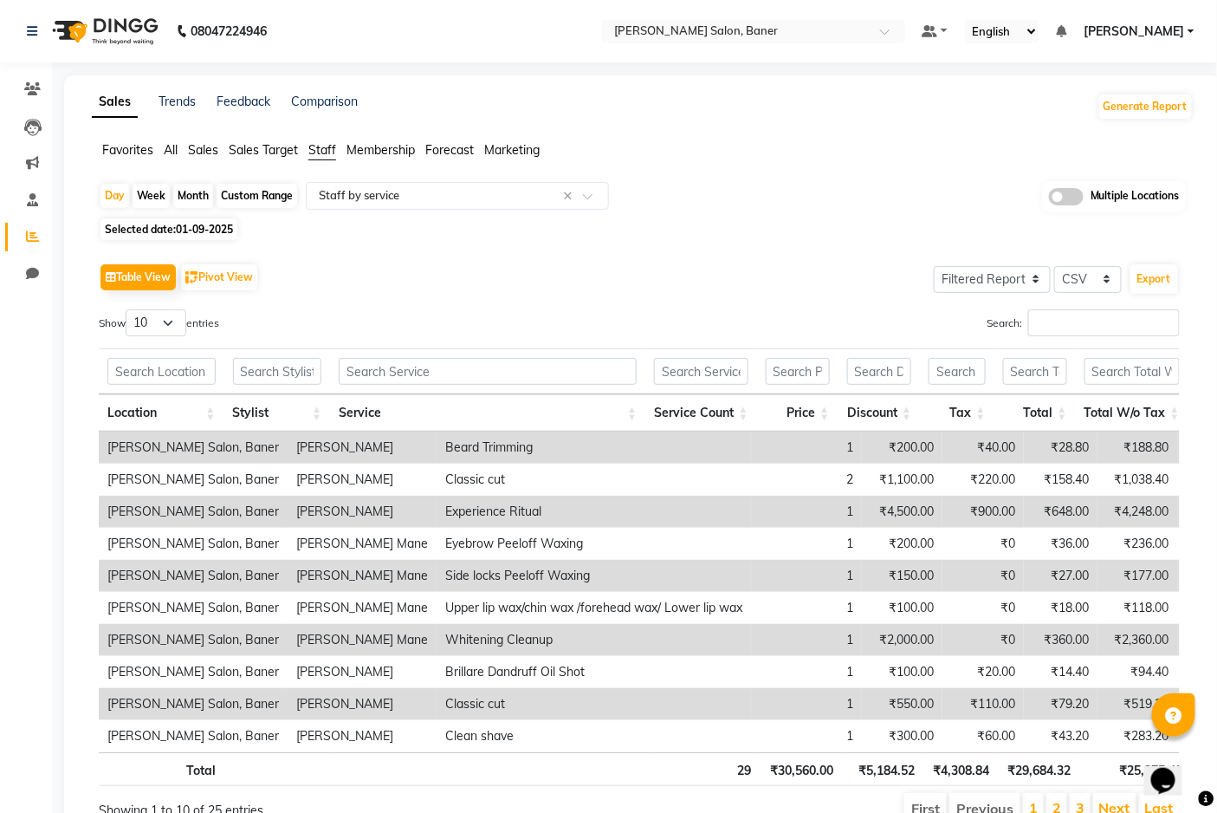
click at [210, 232] on span "01-09-2025" at bounding box center [204, 229] width 57 height 13
select select "9"
select select "2025"
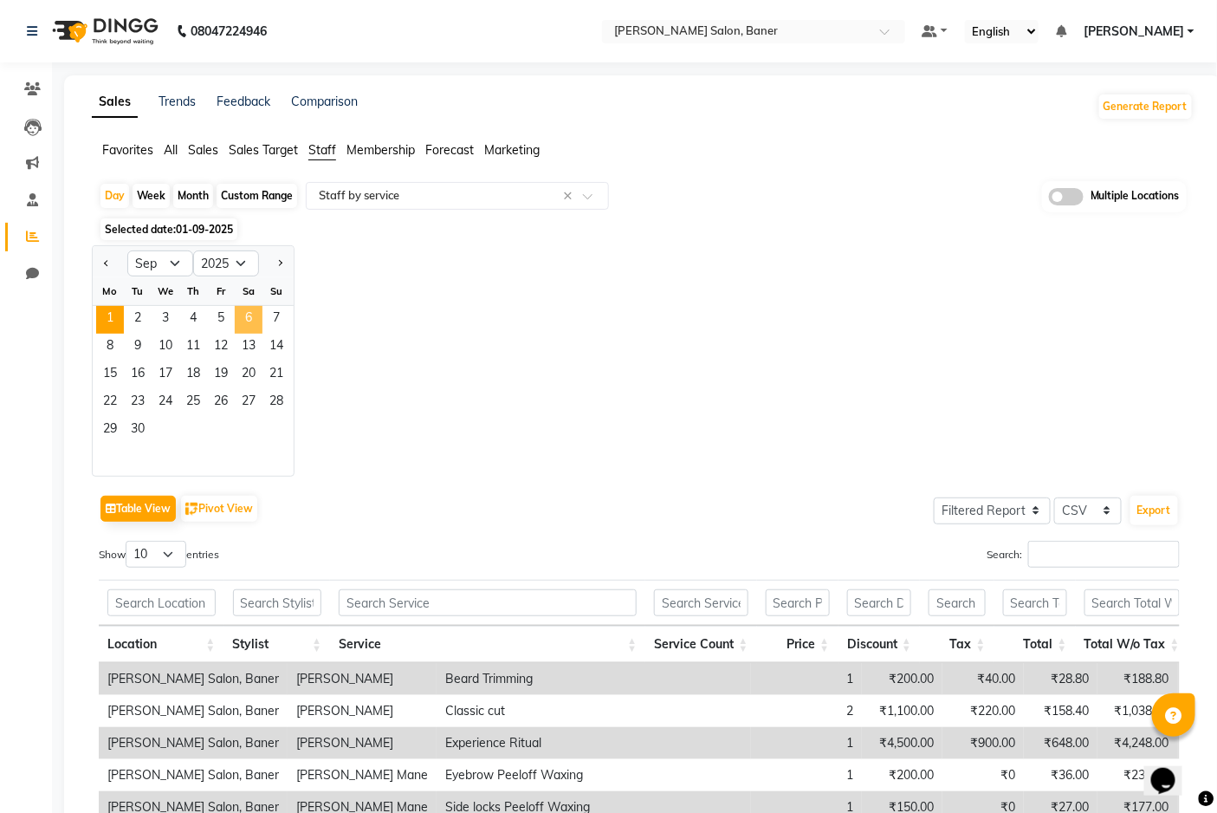
drag, startPoint x: 121, startPoint y: 322, endPoint x: 248, endPoint y: 327, distance: 126.6
click at [248, 327] on div "1 2 3 4 5 6 7" at bounding box center [193, 320] width 201 height 28
click at [347, 342] on div "Jan Feb Mar Apr May Jun [DATE] Aug Sep Oct Nov [DATE] 2016 2017 2018 2019 2020 …" at bounding box center [643, 360] width 1102 height 231
click at [579, 405] on div "Jan Feb Mar Apr May Jun [DATE] Aug Sep Oct Nov [DATE] 2016 2017 2018 2019 2020 …" at bounding box center [643, 360] width 1102 height 231
click at [116, 321] on span "1" at bounding box center [110, 320] width 28 height 28
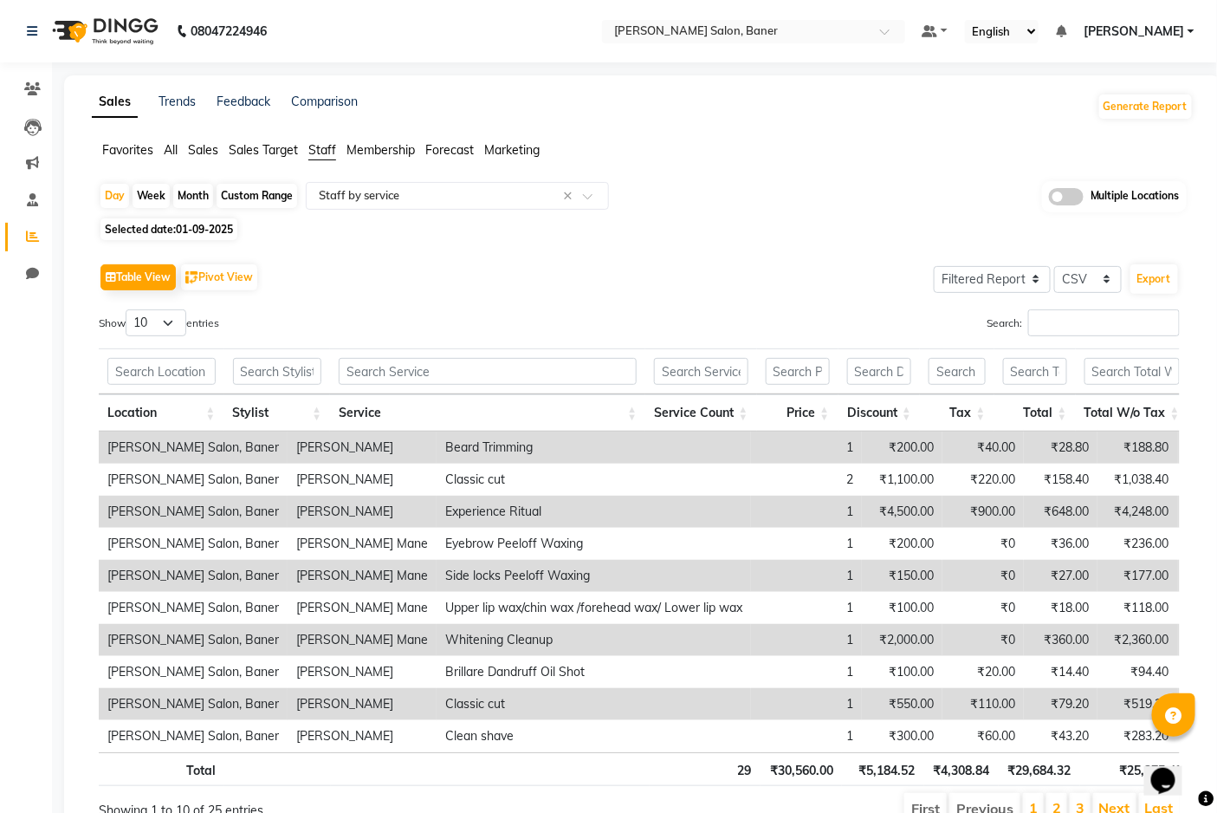
click at [209, 230] on span "01-09-2025" at bounding box center [204, 229] width 57 height 13
select select "9"
select select "2025"
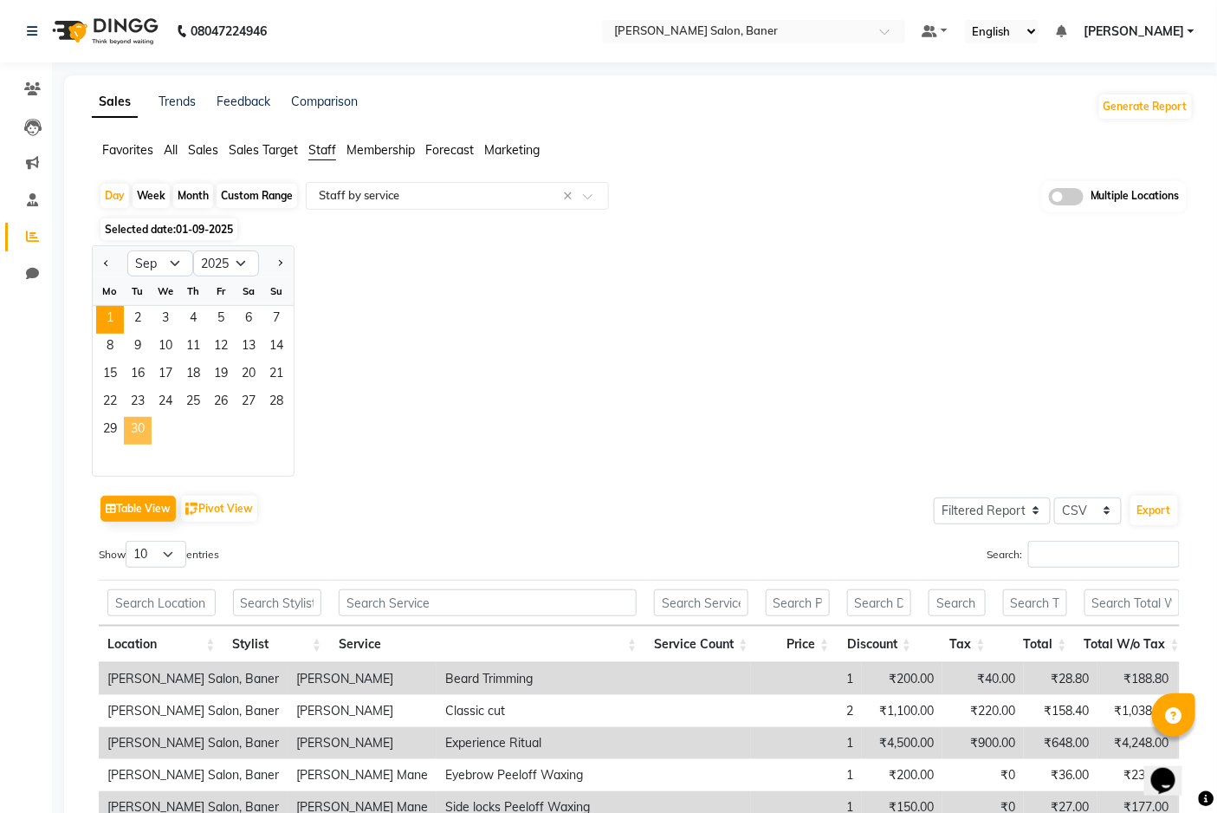
click at [136, 430] on span "30" at bounding box center [138, 431] width 28 height 28
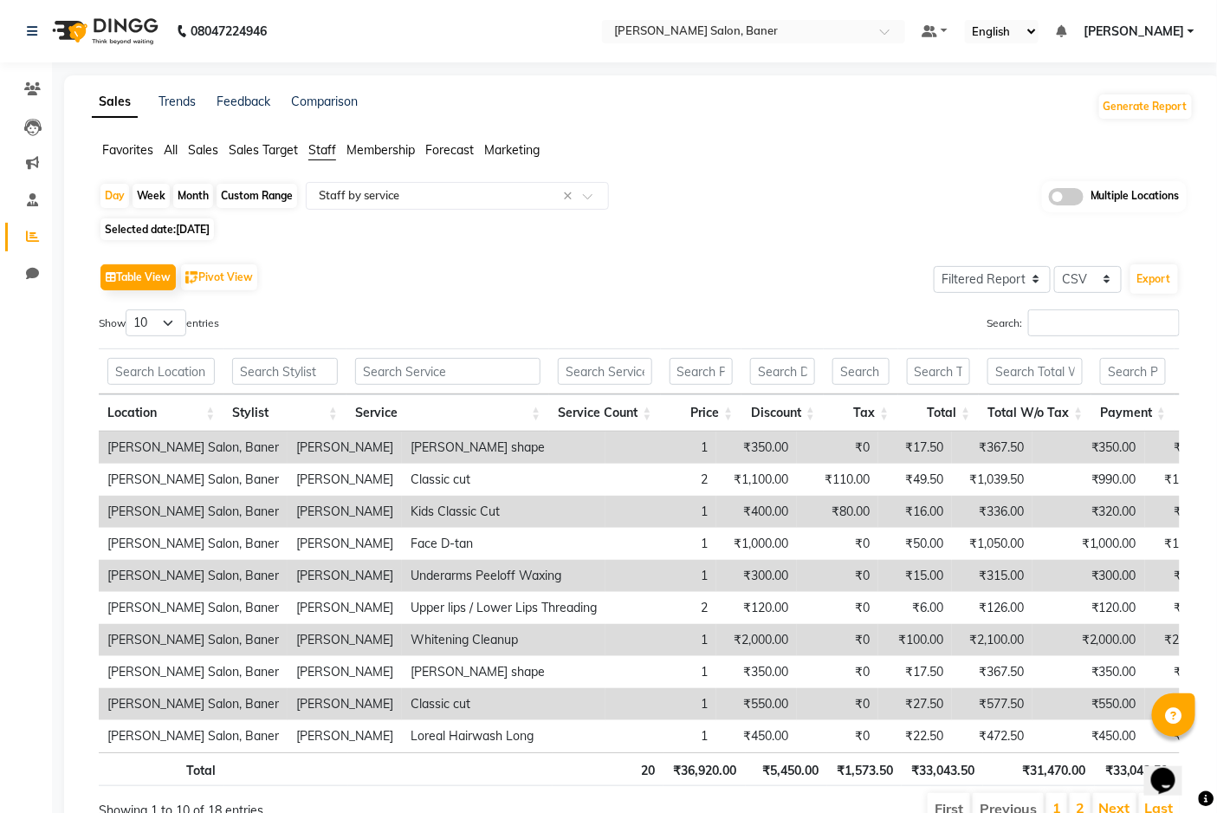
click at [202, 225] on span "[DATE]" at bounding box center [193, 229] width 34 height 13
select select "9"
select select "2025"
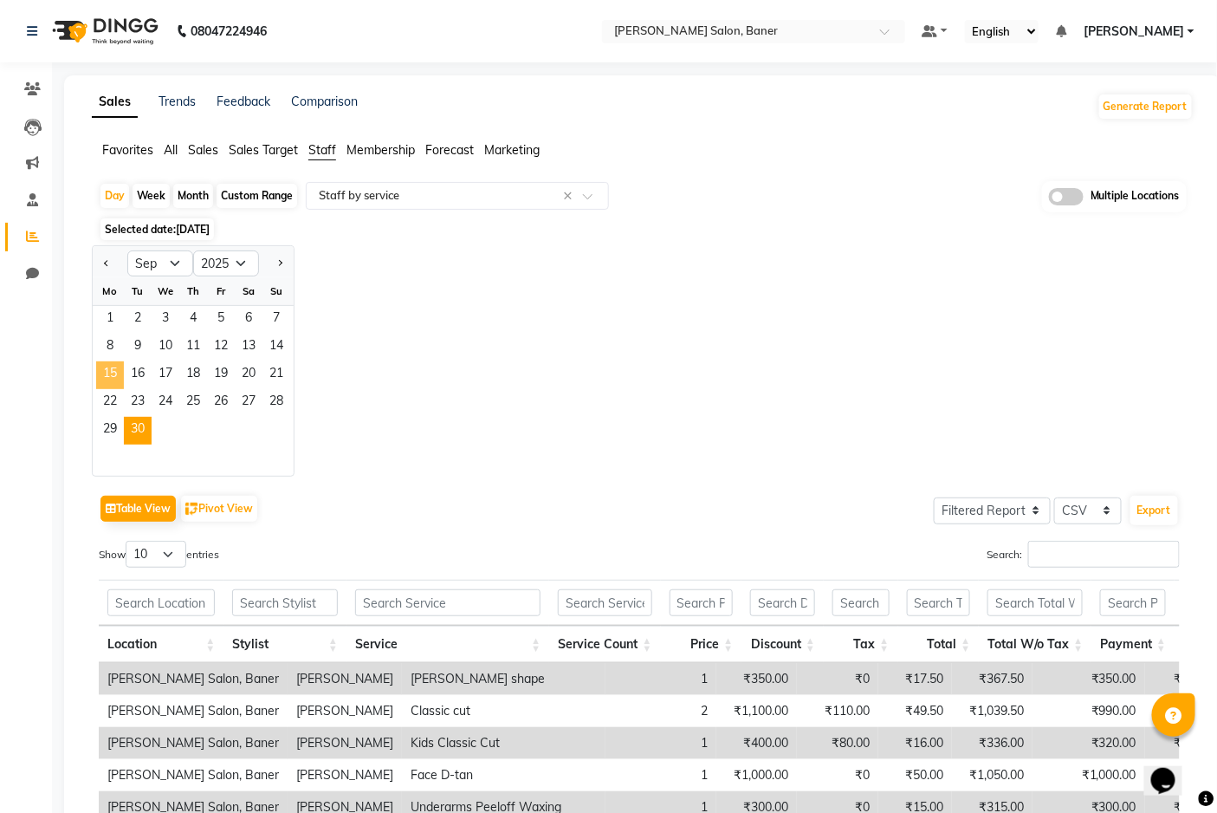
drag, startPoint x: 120, startPoint y: 316, endPoint x: 109, endPoint y: 364, distance: 48.8
click at [109, 364] on ngb-datepicker-month "Mo Tu We Th Fr Sa Su 1 2 3 4 5 6 7 8 9 10 11 12 13 14 15 16 17 18 19 20 21 22 2…" at bounding box center [193, 376] width 201 height 198
click at [352, 388] on div "Jan Feb Mar Apr May Jun [DATE] Aug Sep Oct Nov [DATE] 2016 2017 2018 2019 2020 …" at bounding box center [643, 360] width 1102 height 231
click at [106, 317] on span "1" at bounding box center [110, 320] width 28 height 28
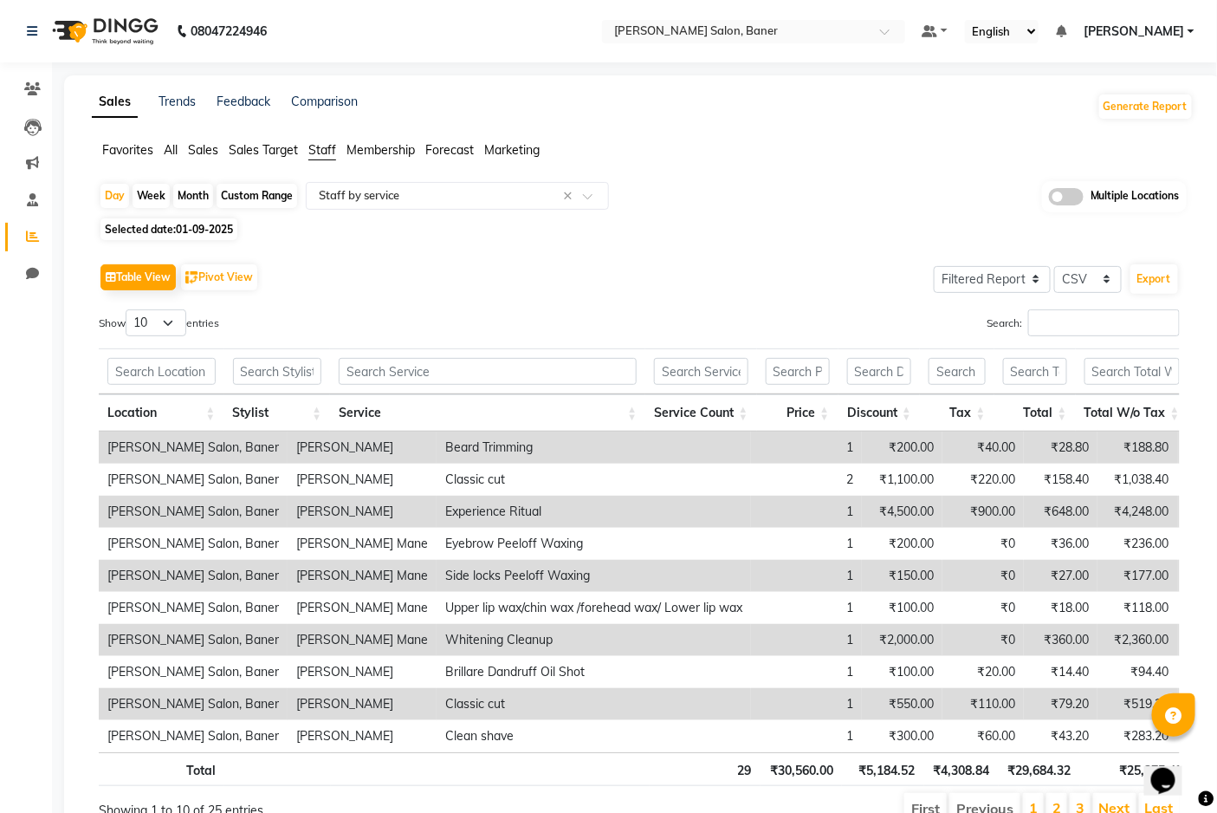
click at [208, 221] on span "Selected date: [DATE]" at bounding box center [168, 229] width 137 height 22
select select "9"
select select "2025"
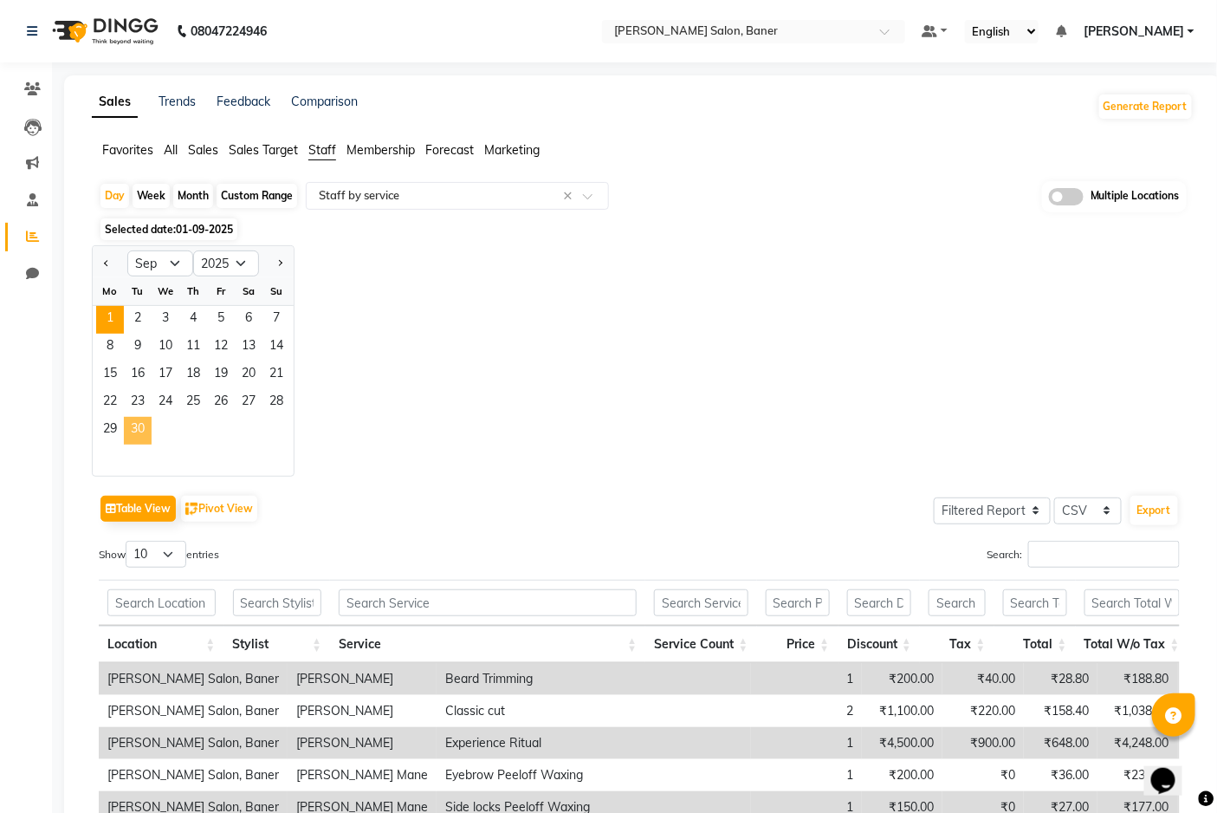
click at [130, 431] on span "30" at bounding box center [138, 431] width 28 height 28
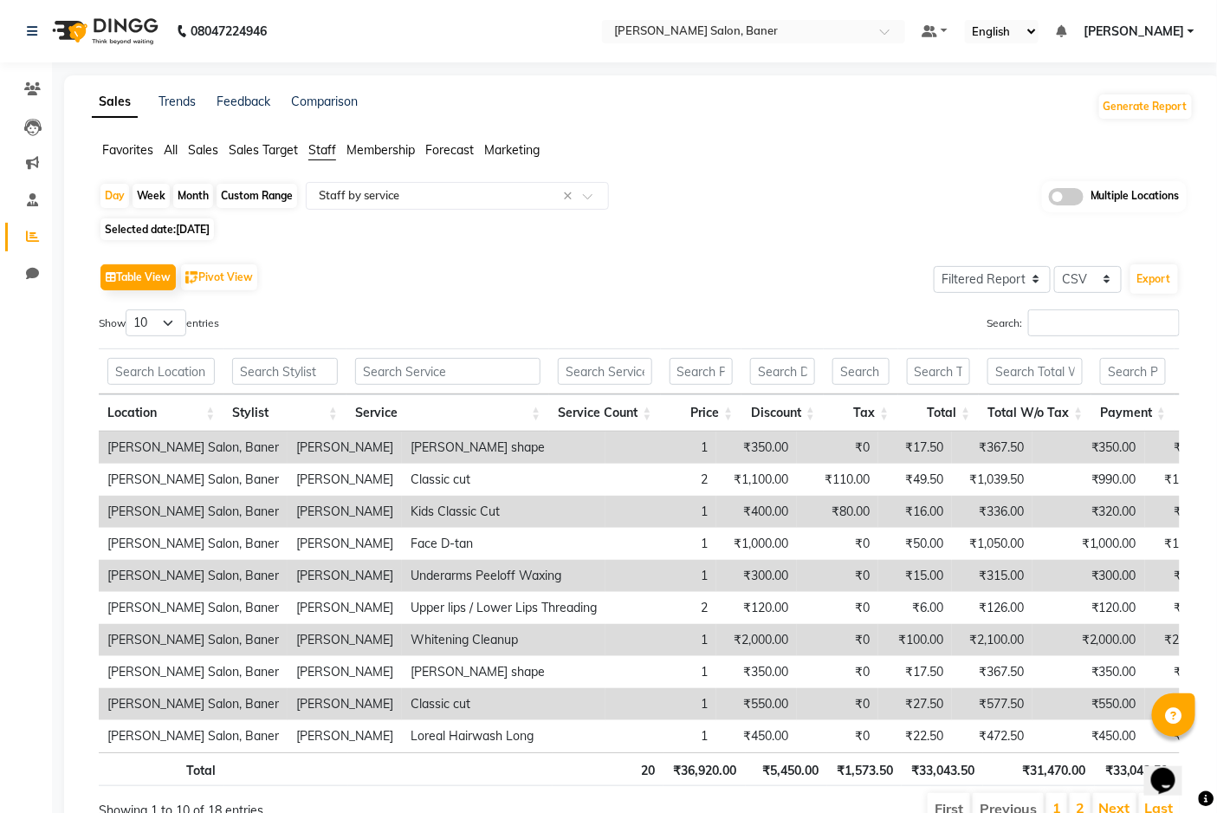
click at [210, 234] on span "[DATE]" at bounding box center [193, 229] width 34 height 13
select select "9"
select select "2025"
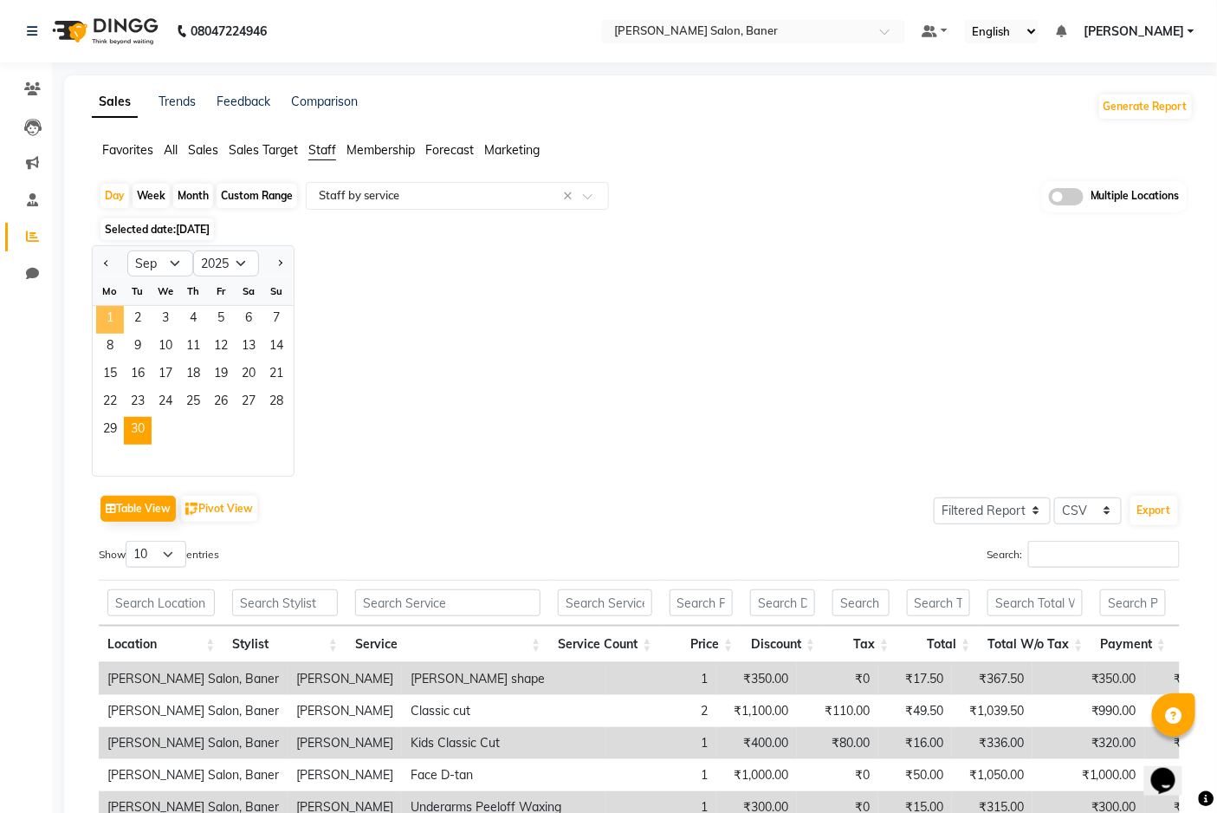
click at [118, 330] on span "1" at bounding box center [110, 320] width 28 height 28
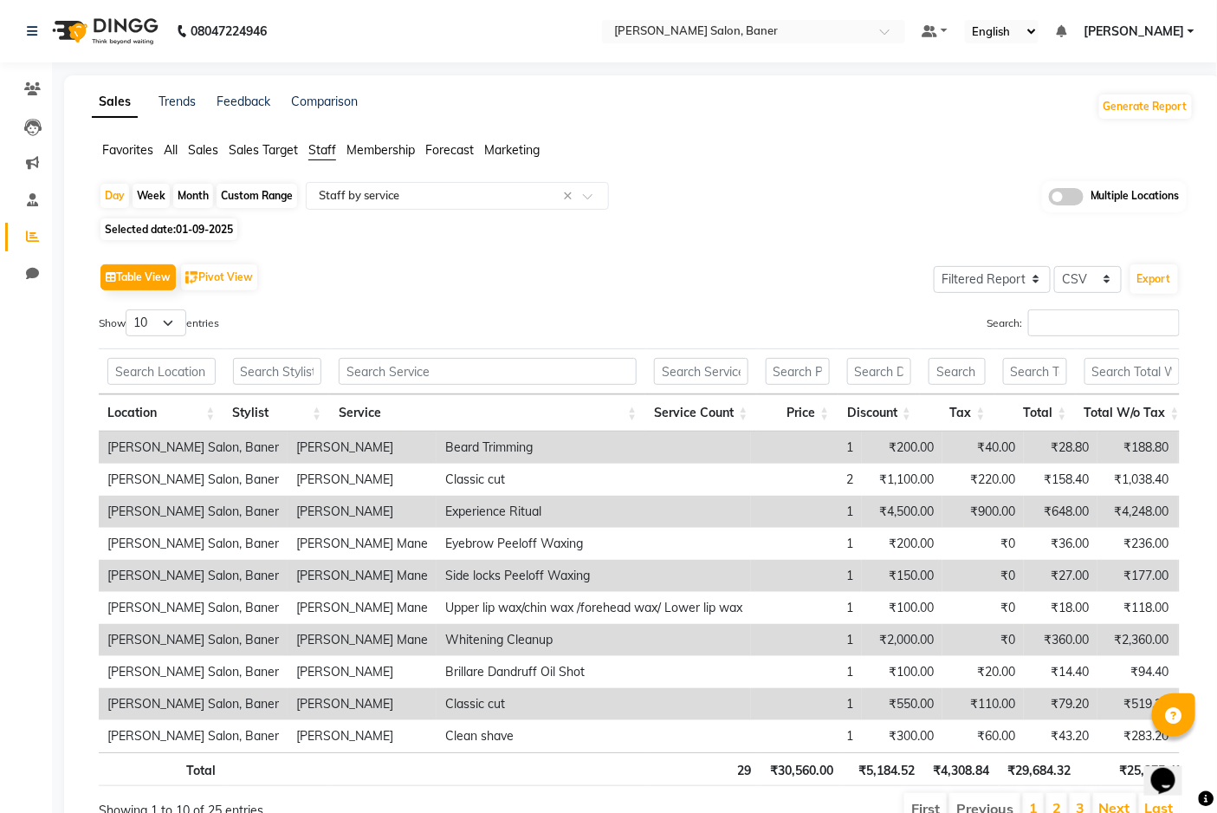
click at [215, 225] on span "01-09-2025" at bounding box center [204, 229] width 57 height 13
select select "9"
select select "2025"
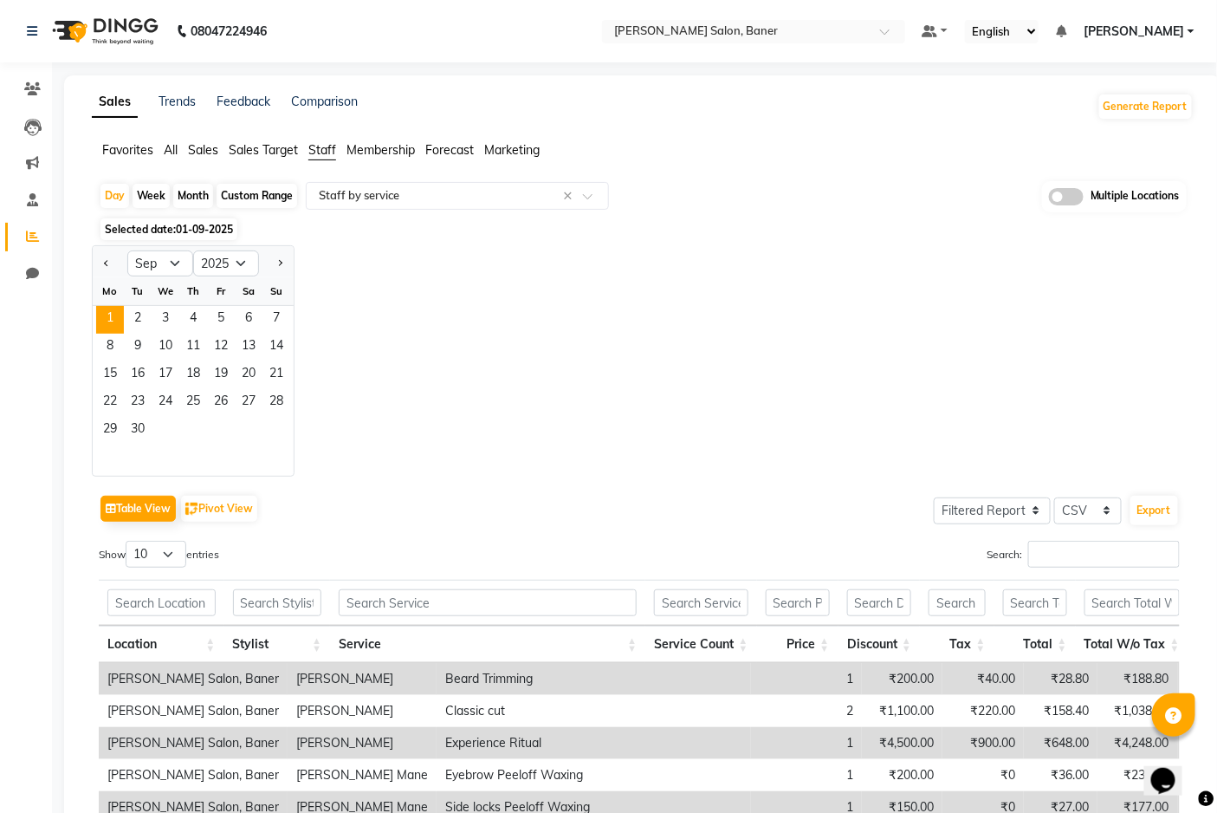
click at [273, 199] on div "Custom Range" at bounding box center [257, 196] width 81 height 24
select select "9"
select select "2025"
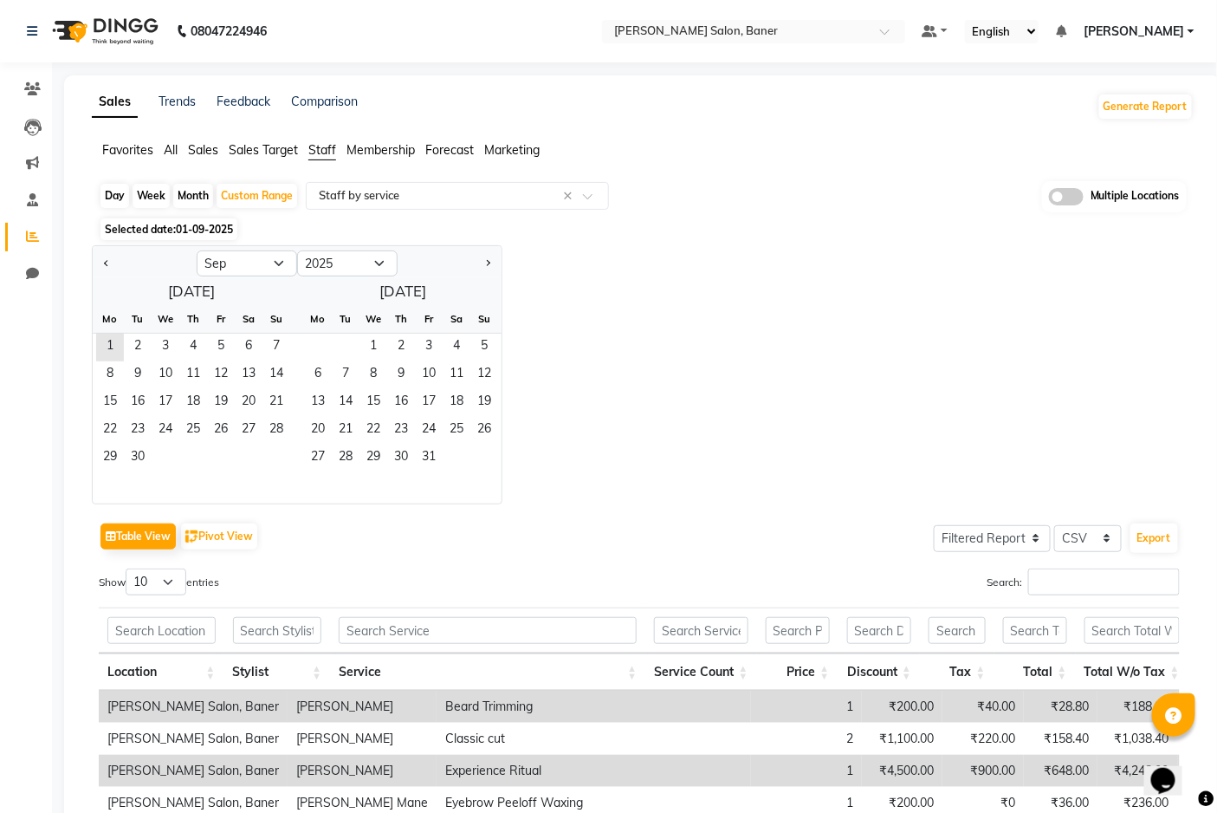
drag, startPoint x: 118, startPoint y: 345, endPoint x: 192, endPoint y: 445, distance: 125.1
click at [194, 447] on ngb-datepicker-month "Mo Tu We Th Fr Sa Su 1 2 3 4 5 6 7 8 9 10 11 12 13 14 15 16 17 18 19 20 21 22 2…" at bounding box center [192, 404] width 198 height 198
click at [187, 445] on div "29 30" at bounding box center [192, 458] width 198 height 28
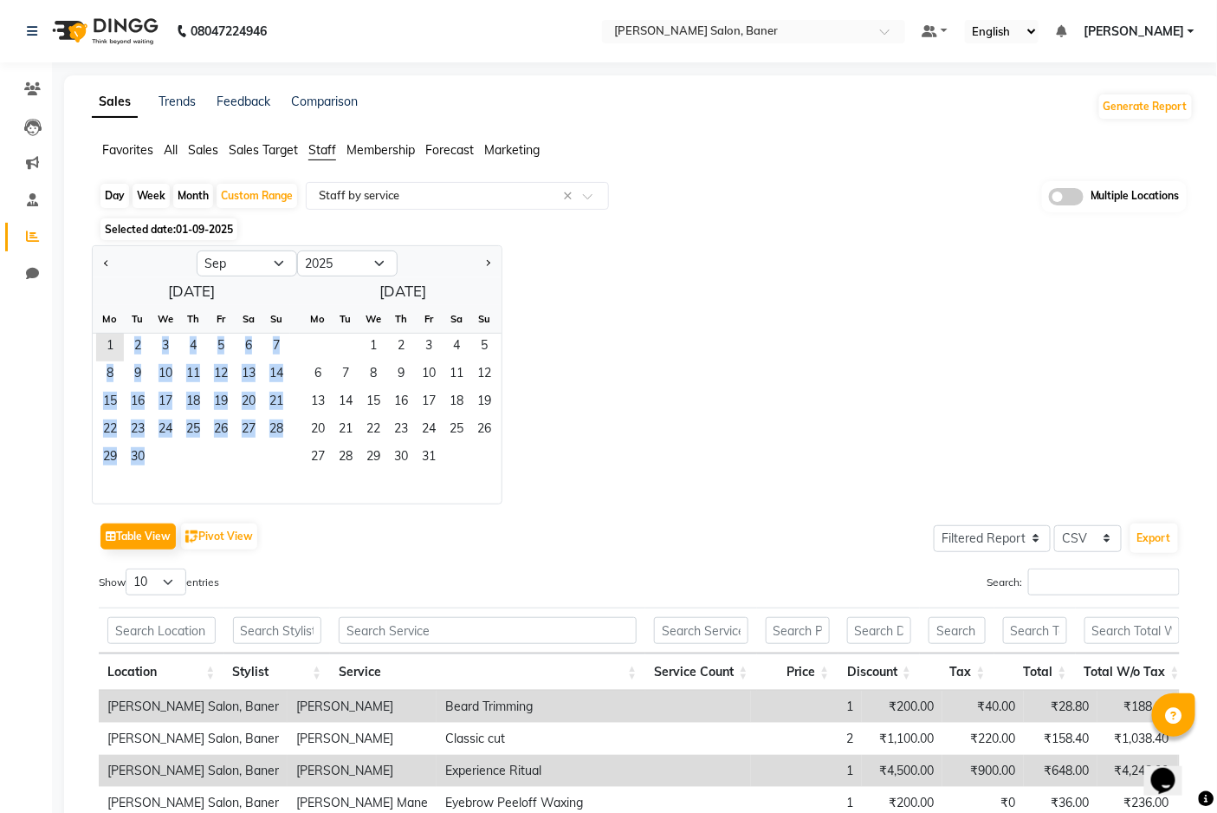
drag, startPoint x: 106, startPoint y: 342, endPoint x: 154, endPoint y: 454, distance: 121.8
click at [154, 454] on ngb-datepicker-month "Mo Tu We Th Fr Sa Su 1 2 3 4 5 6 7 8 9 10 11 12 13 14 15 16 17 18 19 20 21 22 2…" at bounding box center [192, 404] width 198 height 198
click at [154, 454] on div "29 30" at bounding box center [192, 458] width 198 height 28
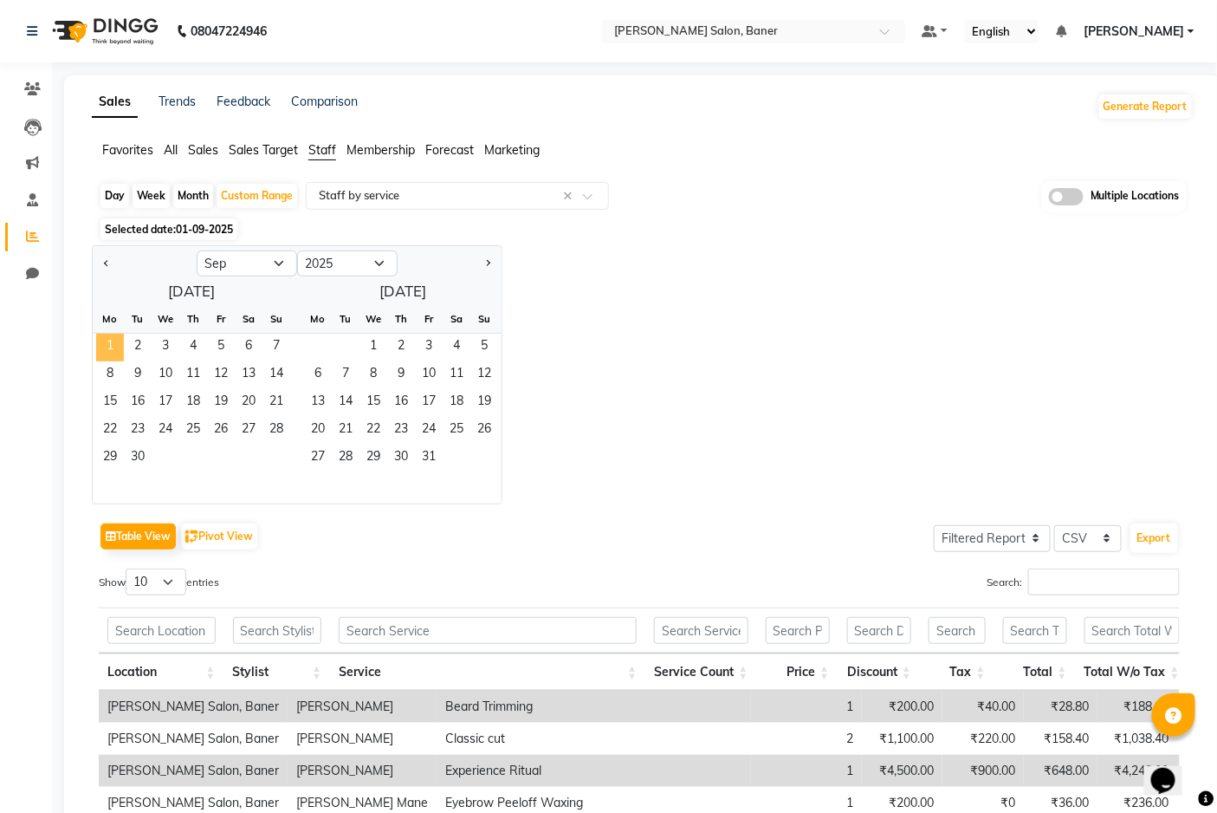
click at [108, 347] on span "1" at bounding box center [110, 348] width 28 height 28
click at [152, 462] on div "29 30" at bounding box center [192, 458] width 198 height 28
click at [143, 459] on span "30" at bounding box center [138, 458] width 28 height 28
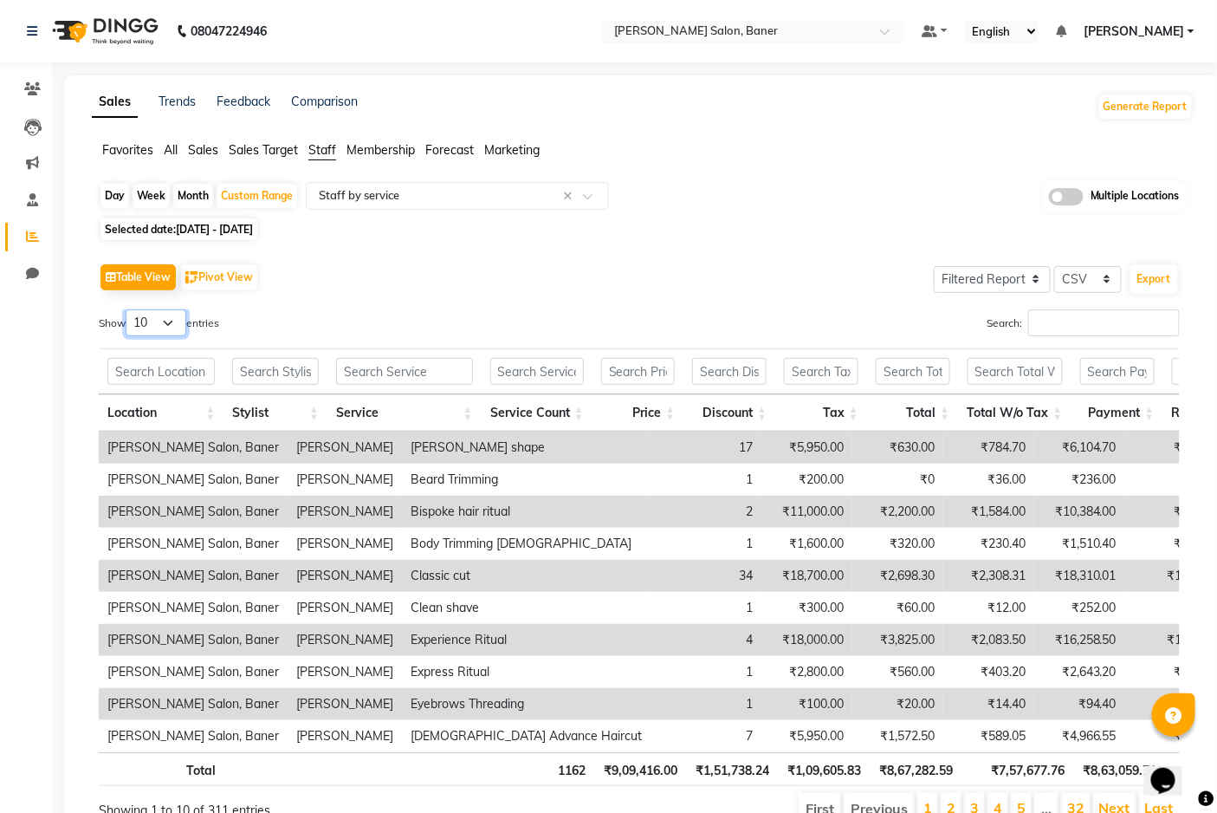
click at [174, 321] on select "10 25 50 100" at bounding box center [156, 322] width 61 height 27
select select "100"
click at [128, 309] on select "10 25 50 100" at bounding box center [156, 322] width 61 height 27
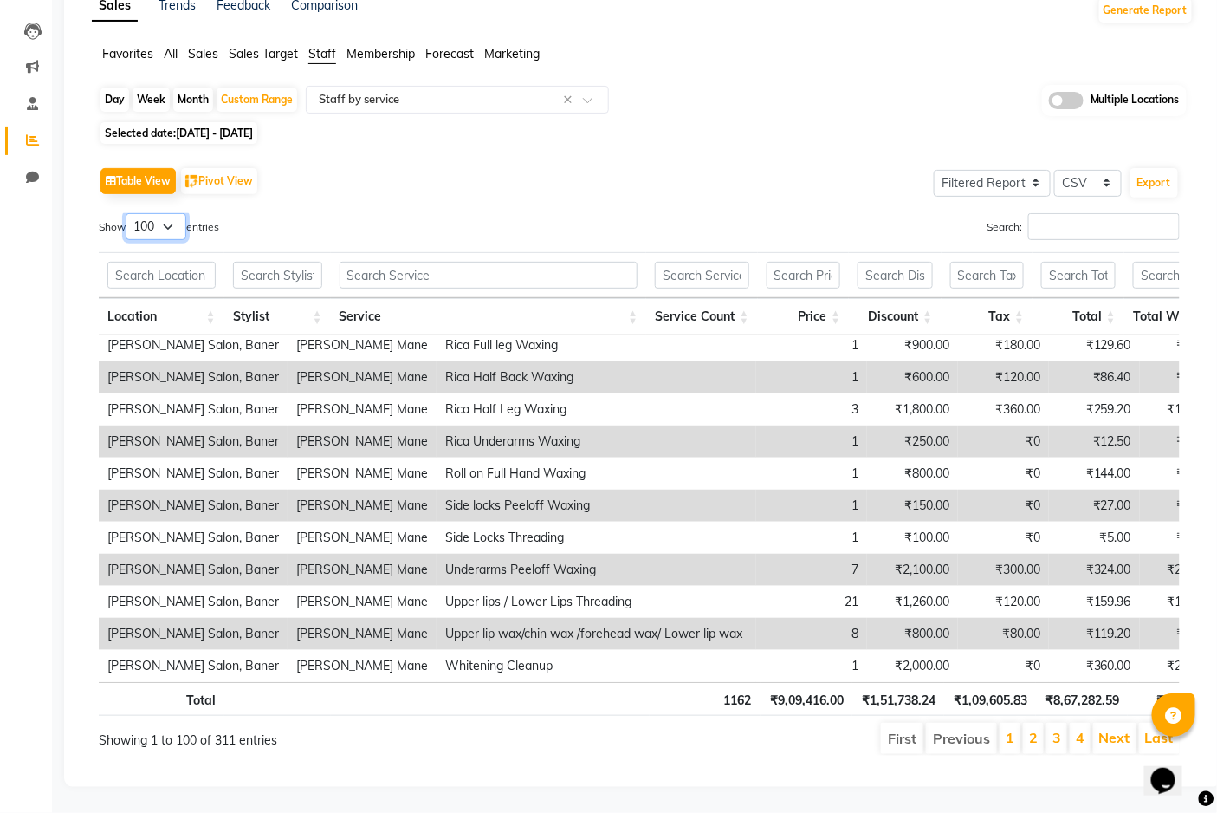
scroll to position [110, 0]
click at [1115, 729] on link "Next" at bounding box center [1114, 737] width 31 height 17
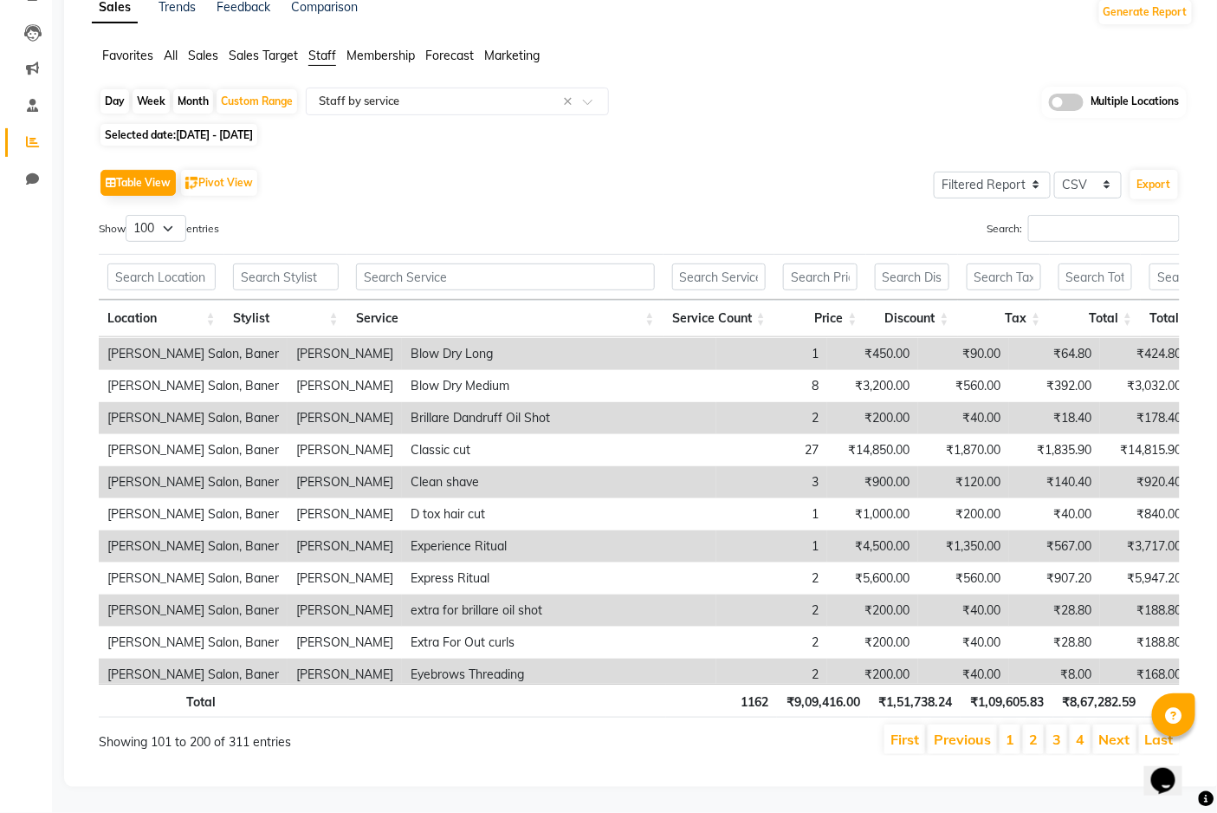
scroll to position [0, 0]
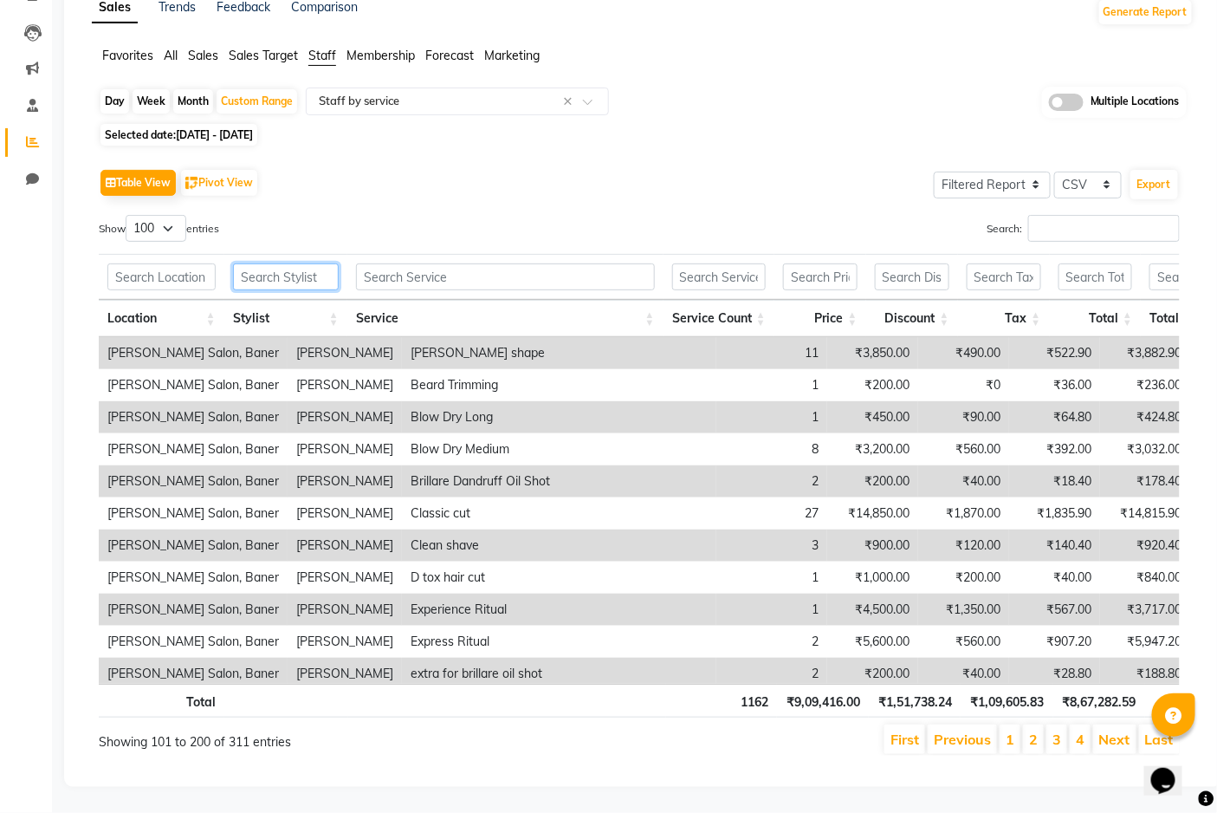
click at [275, 265] on input "text" at bounding box center [286, 276] width 106 height 27
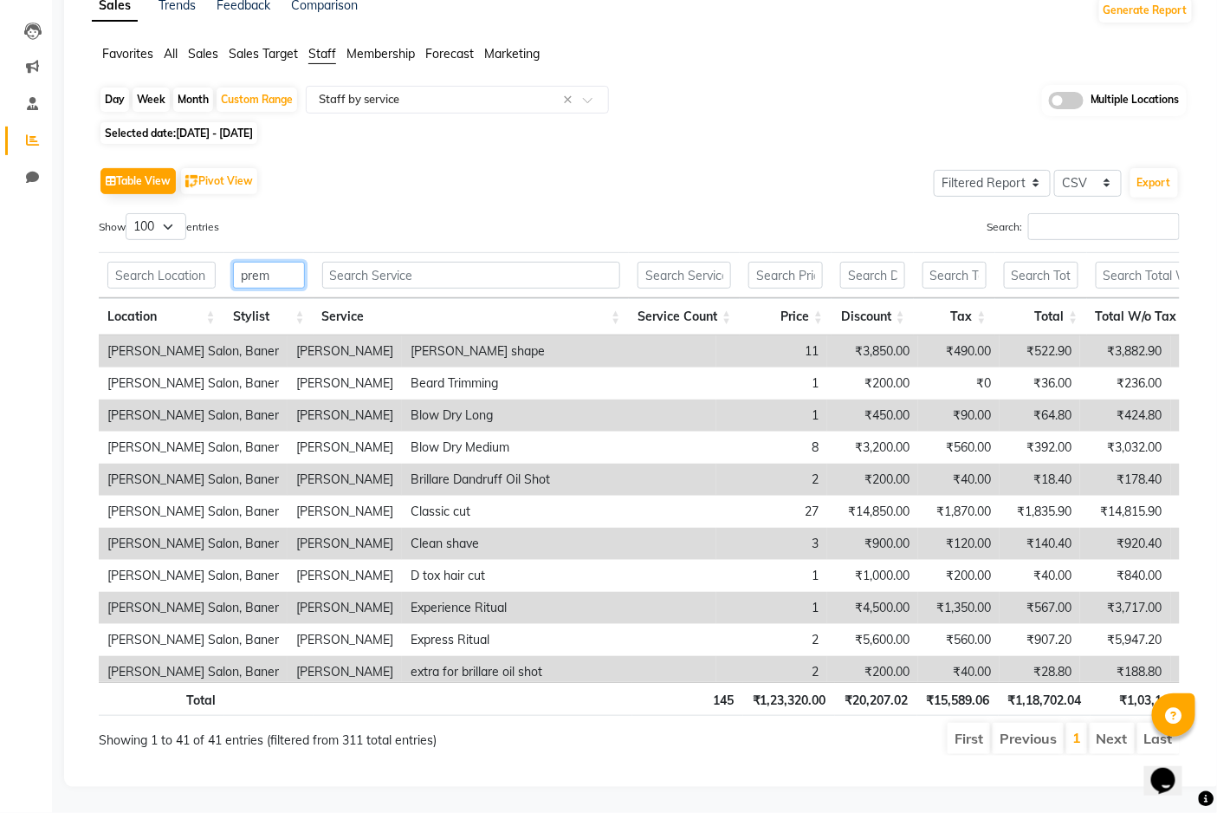
type input "prem"
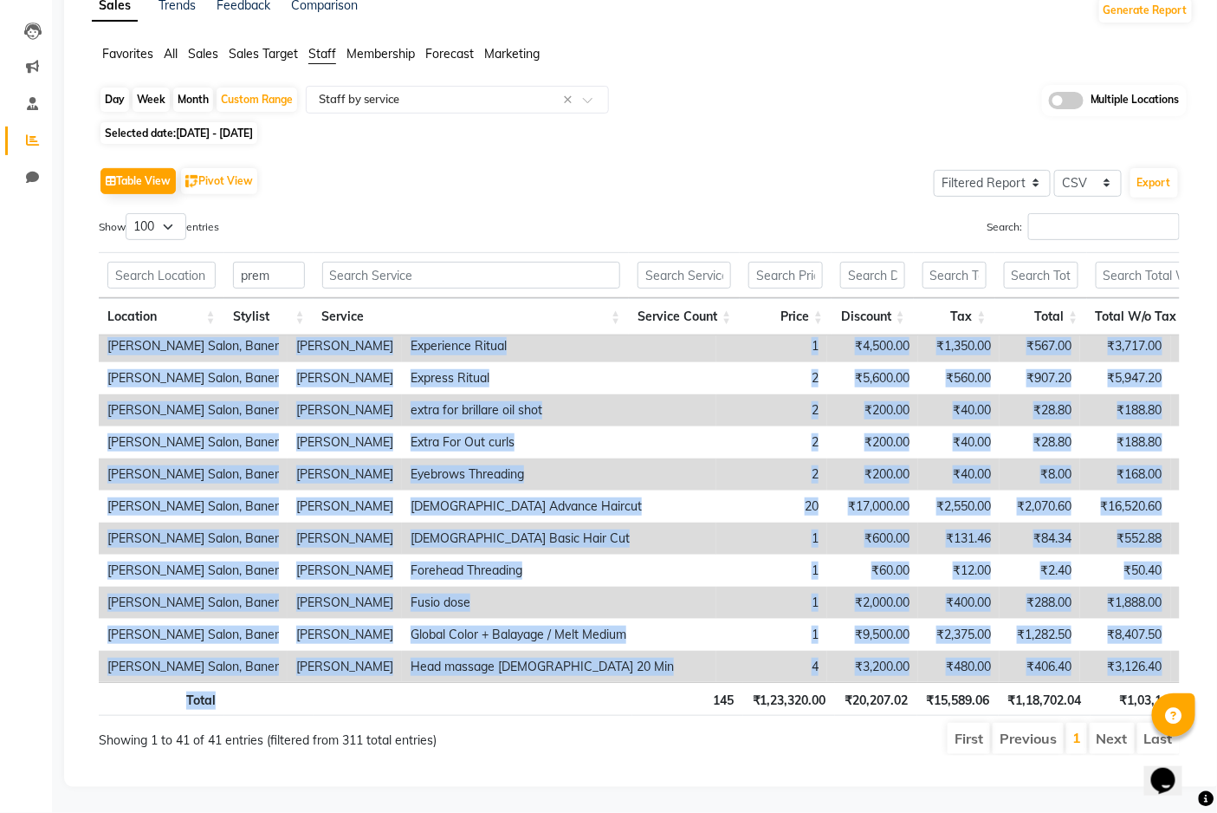
scroll to position [981, 0]
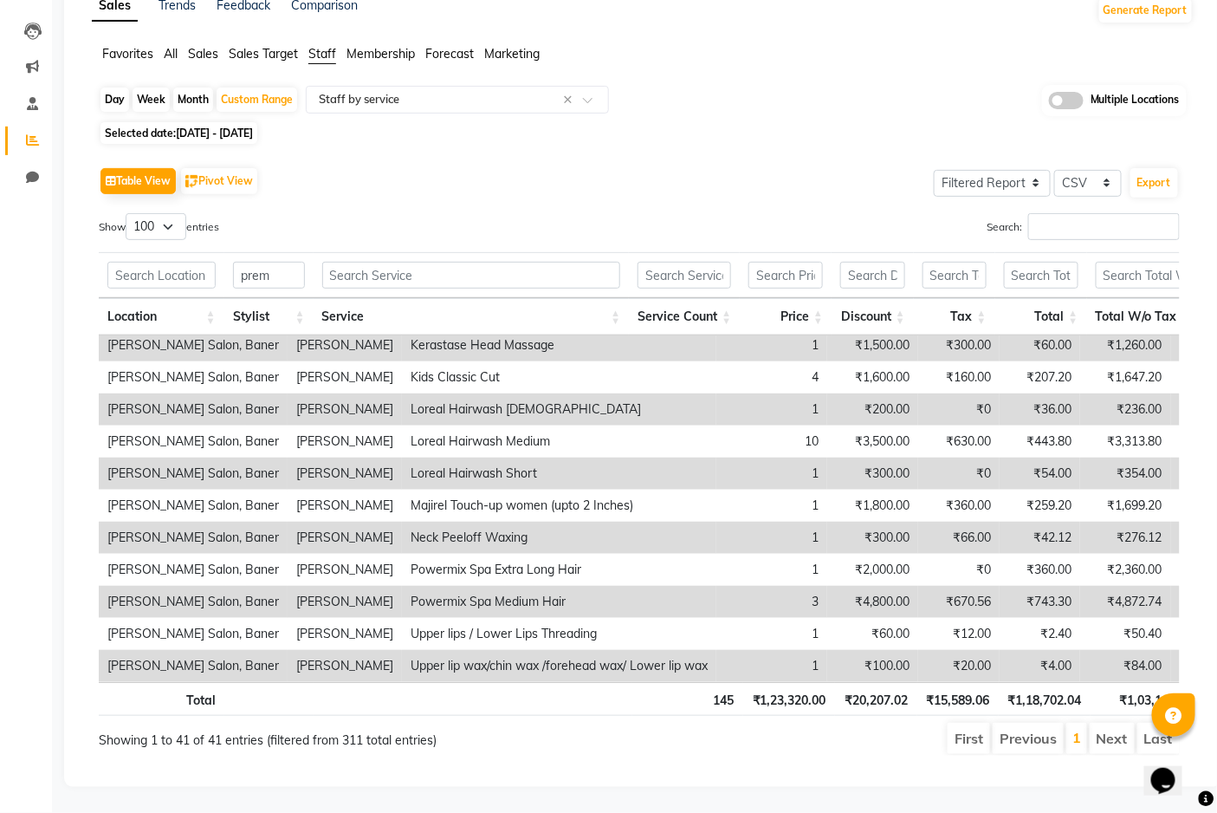
drag, startPoint x: 111, startPoint y: 334, endPoint x: 1089, endPoint y: 664, distance: 1031.9
click at [1089, 664] on div "Location Stylist Service Service Count Price Discount Tax Total Total W/o Tax P…" at bounding box center [639, 508] width 1081 height 347
copy table "Location Stylist Service Service Count Price Discount Tax Total Total W/o Tax P…"
